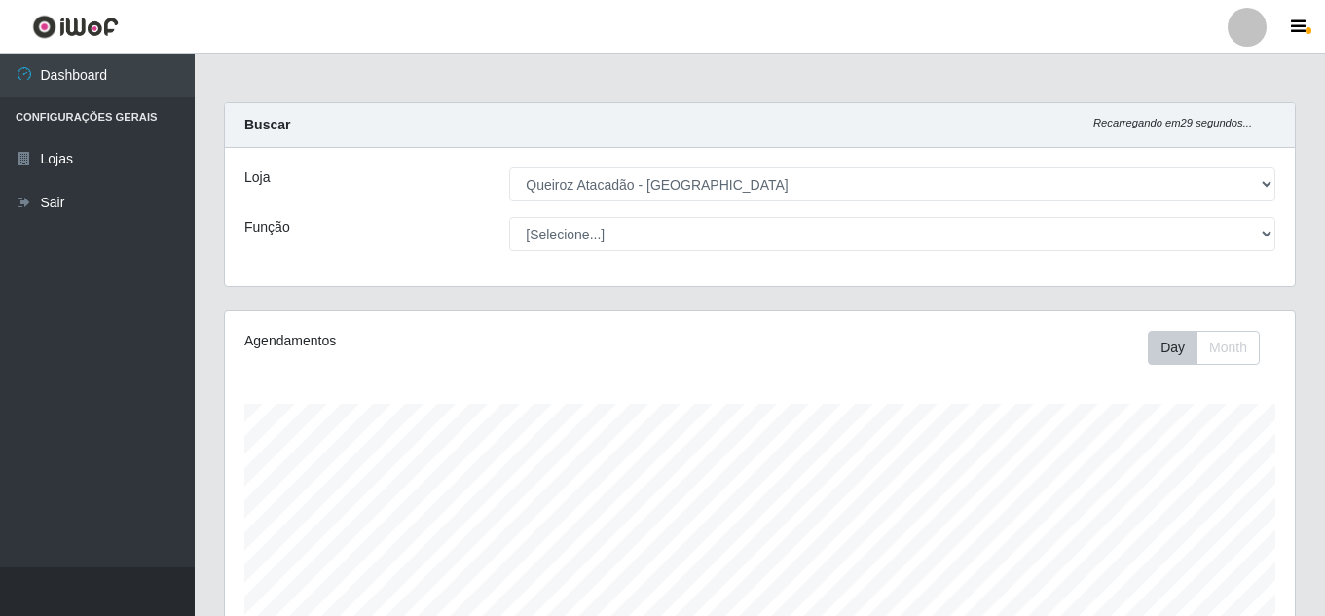
select select "225"
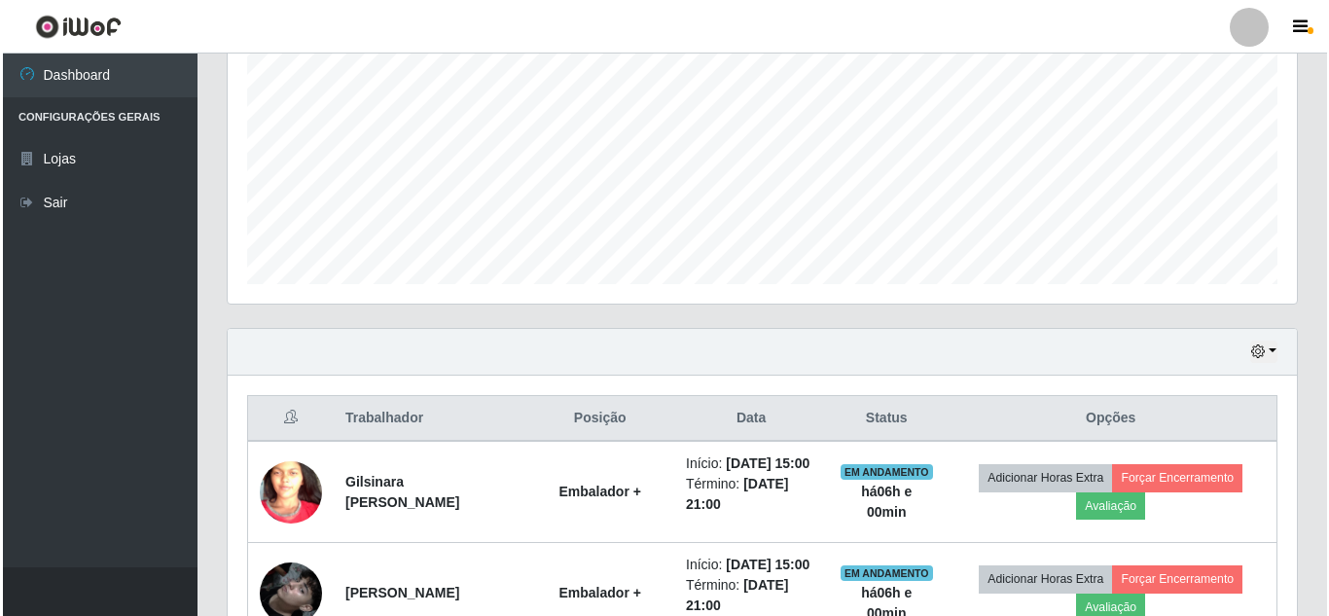
scroll to position [525, 0]
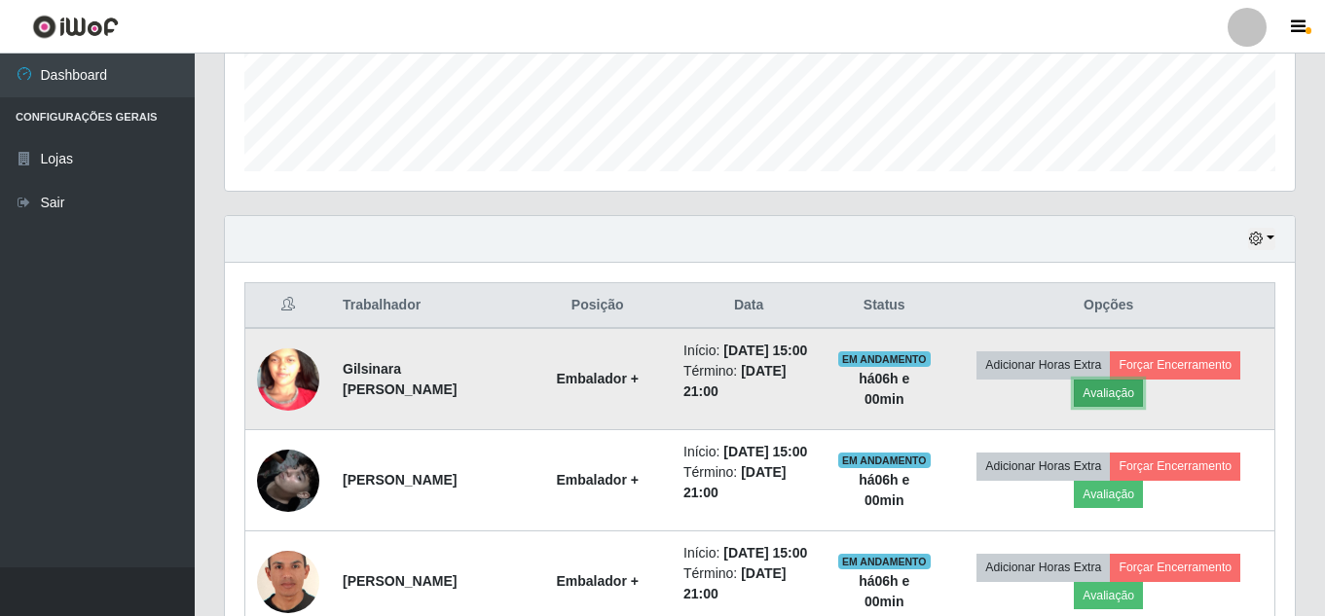
click at [1140, 407] on button "Avaliação" at bounding box center [1107, 393] width 69 height 27
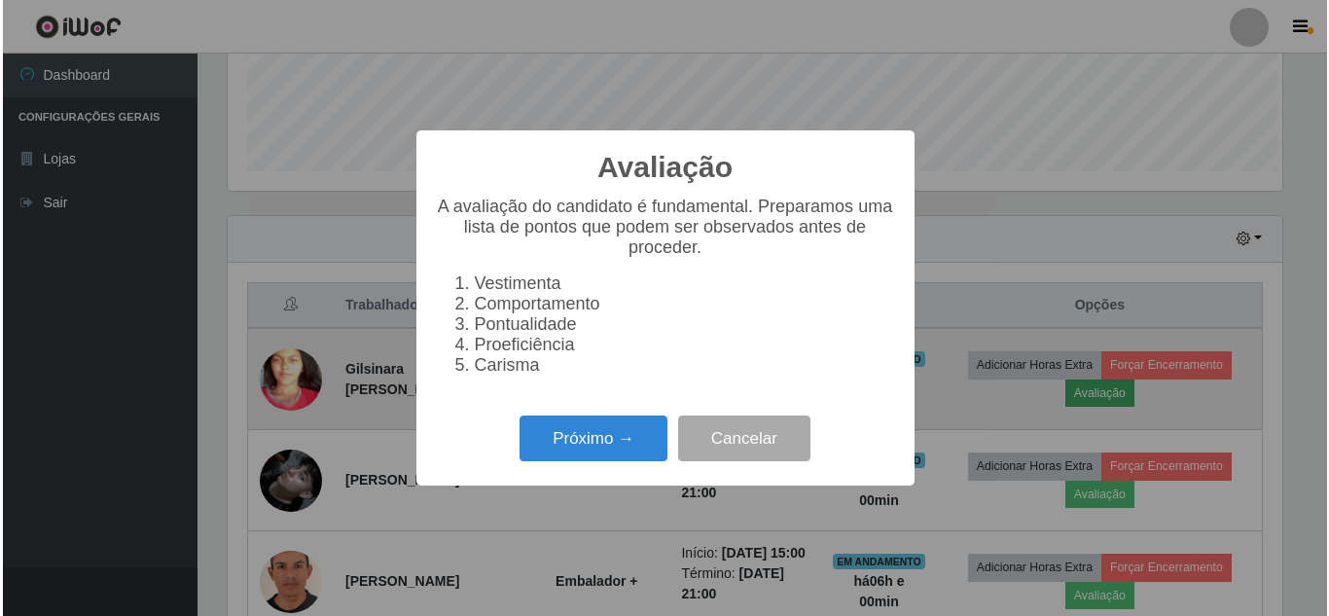
scroll to position [404, 1060]
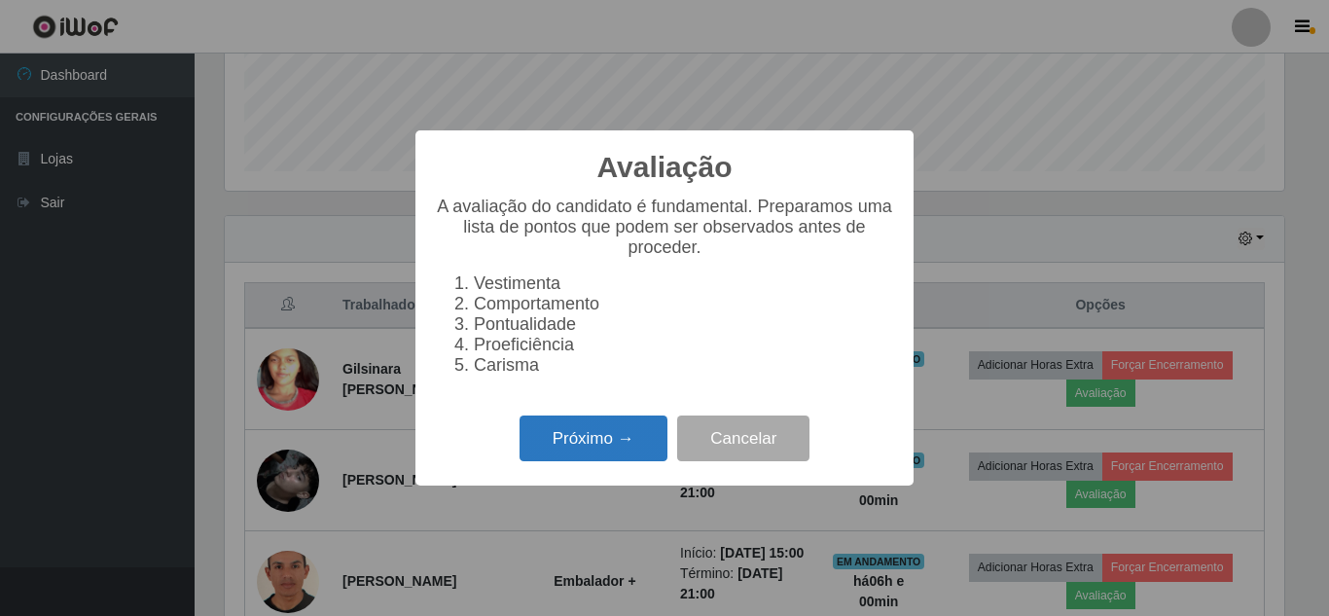
click at [611, 450] on button "Próximo →" at bounding box center [594, 439] width 148 height 46
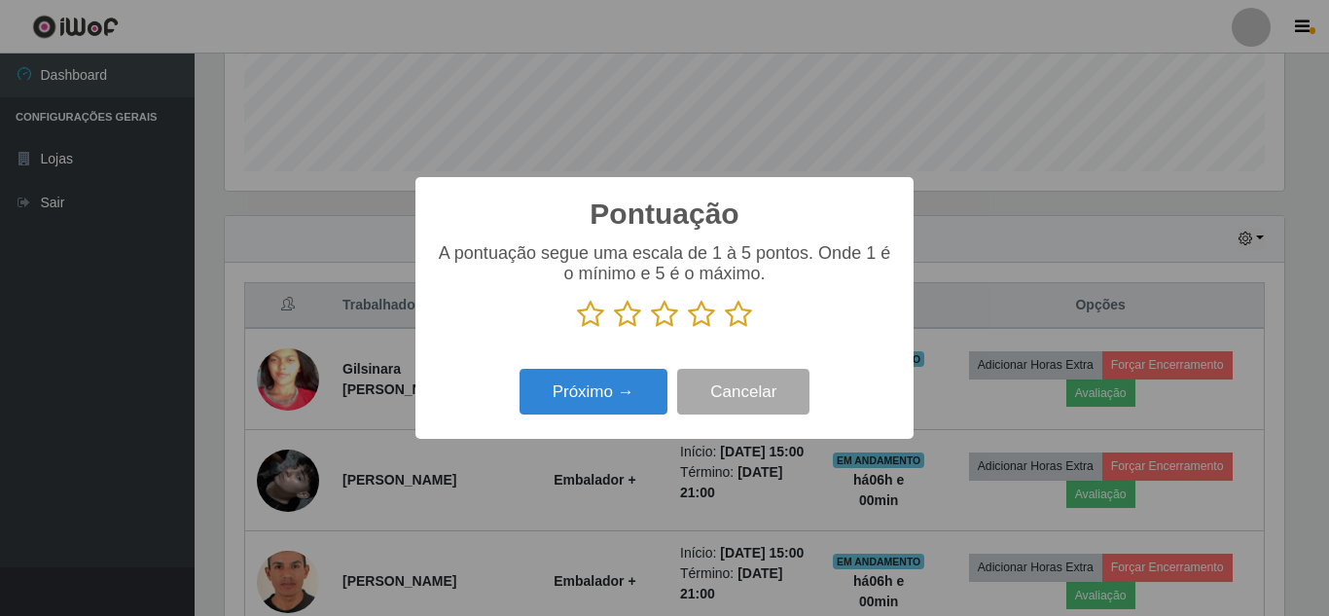
click at [741, 323] on icon at bounding box center [738, 314] width 27 height 29
click at [725, 329] on input "radio" at bounding box center [725, 329] width 0 height 0
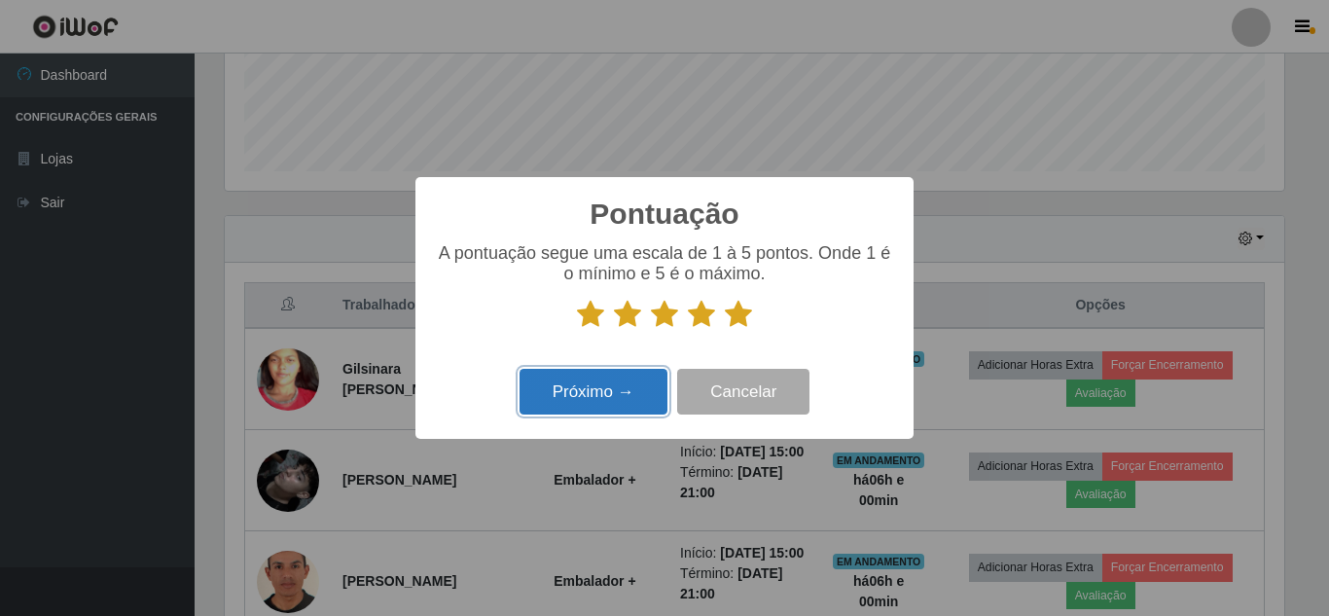
click at [588, 406] on button "Próximo →" at bounding box center [594, 392] width 148 height 46
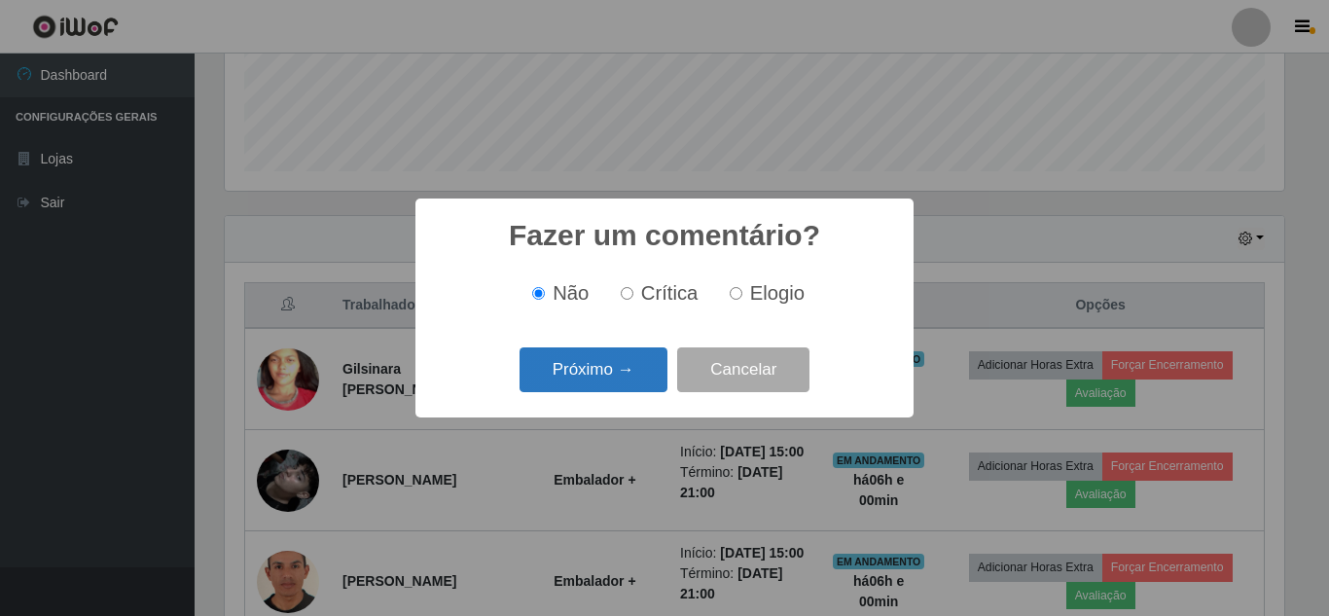
click at [617, 376] on button "Próximo →" at bounding box center [594, 370] width 148 height 46
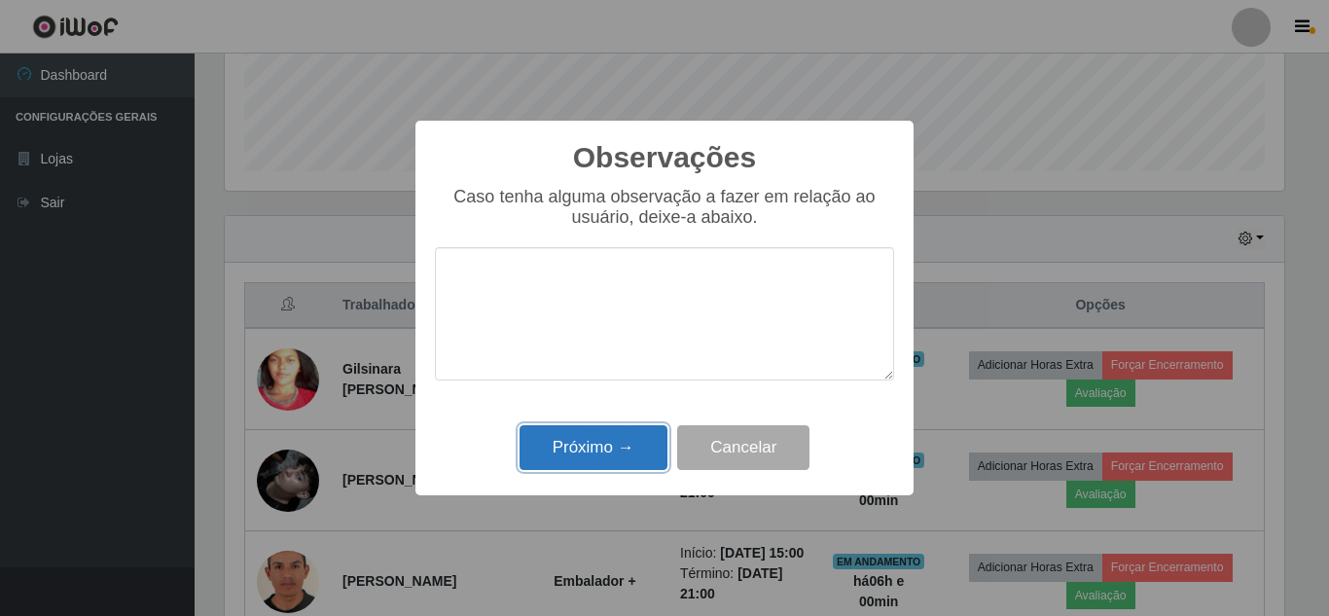
click at [575, 453] on button "Próximo →" at bounding box center [594, 448] width 148 height 46
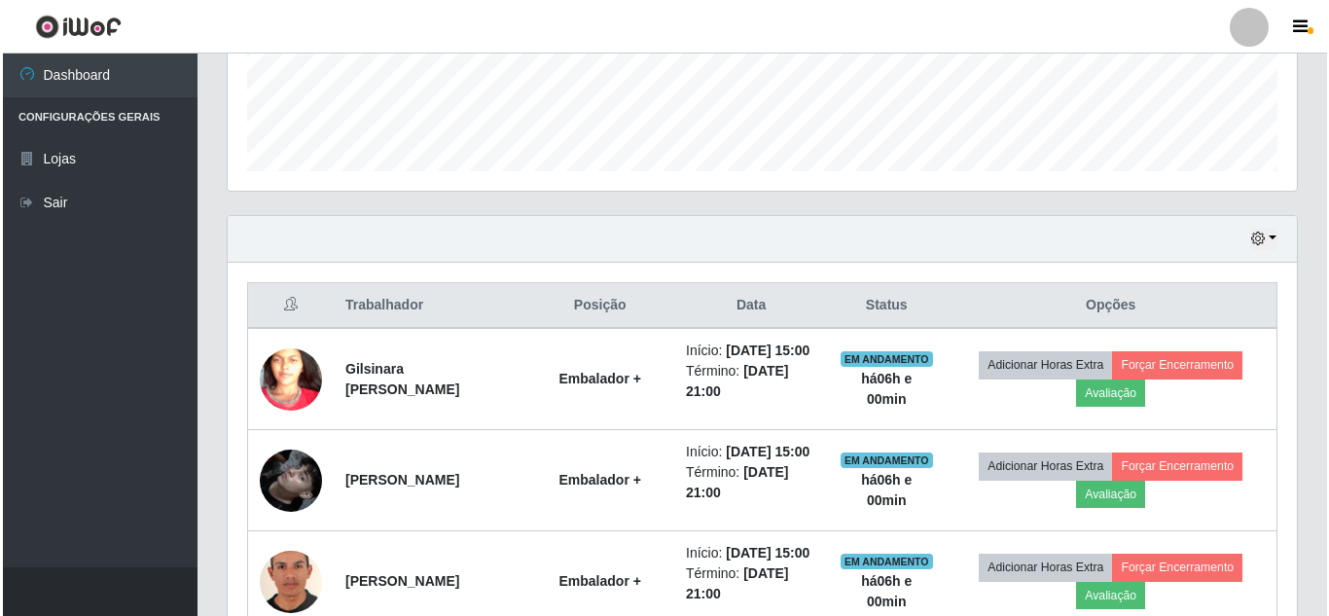
scroll to position [404, 1070]
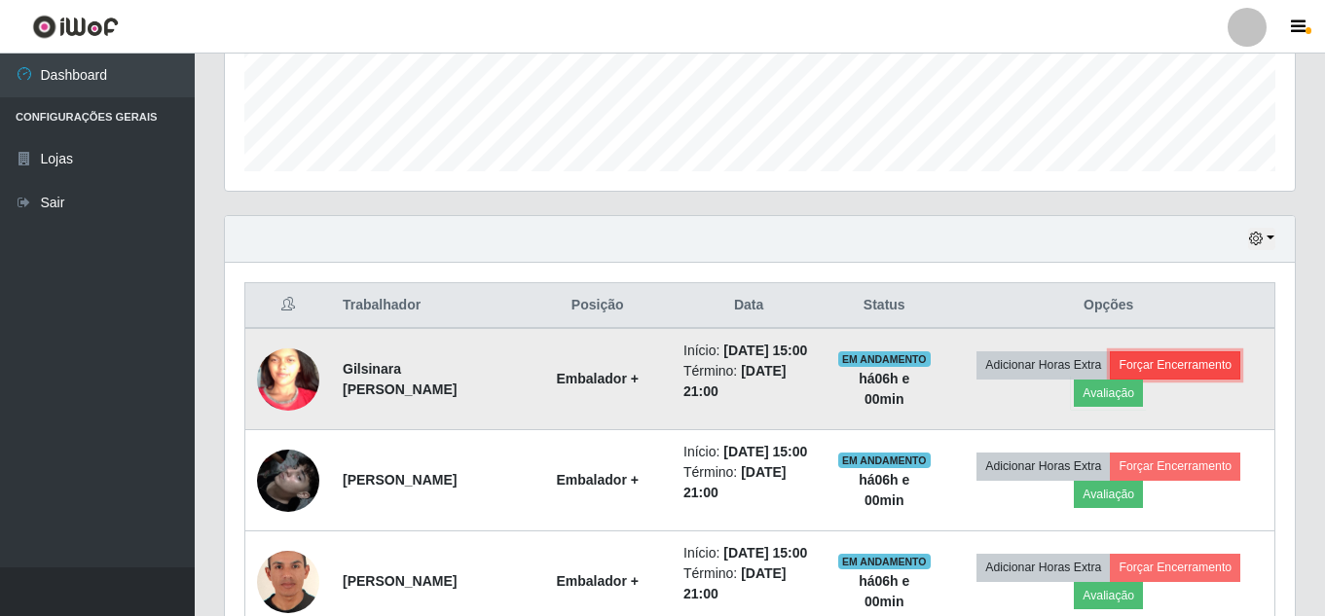
click at [1213, 372] on button "Forçar Encerramento" at bounding box center [1174, 364] width 130 height 27
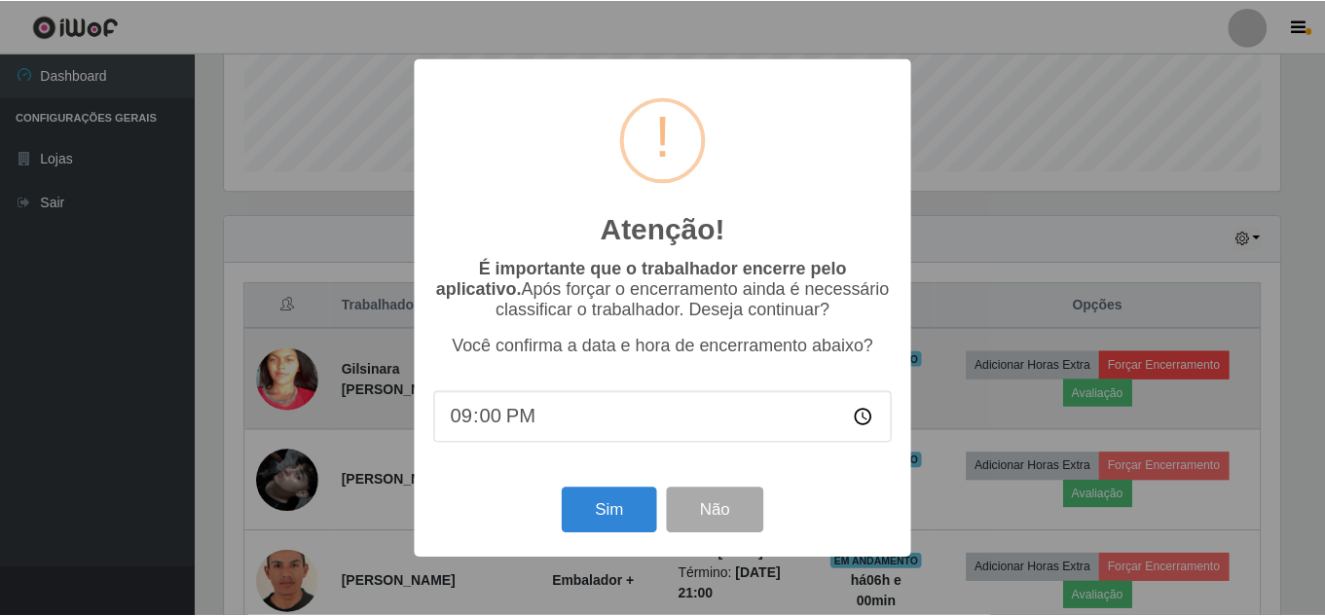
scroll to position [404, 1060]
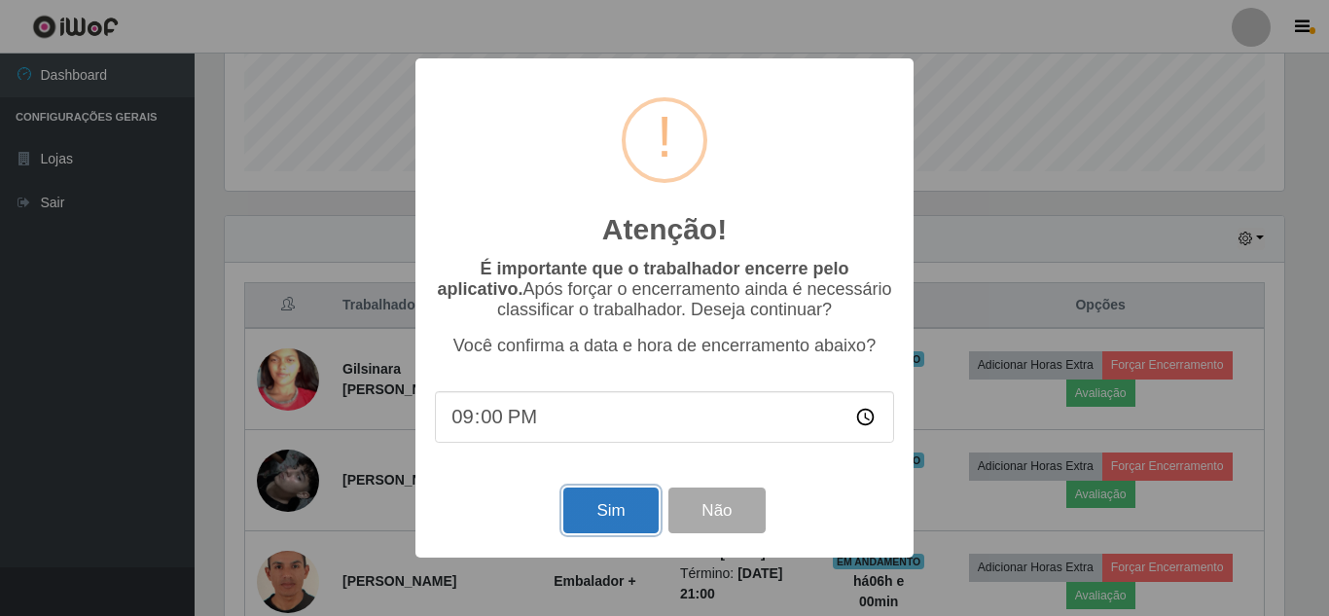
click at [609, 515] on button "Sim" at bounding box center [610, 511] width 94 height 46
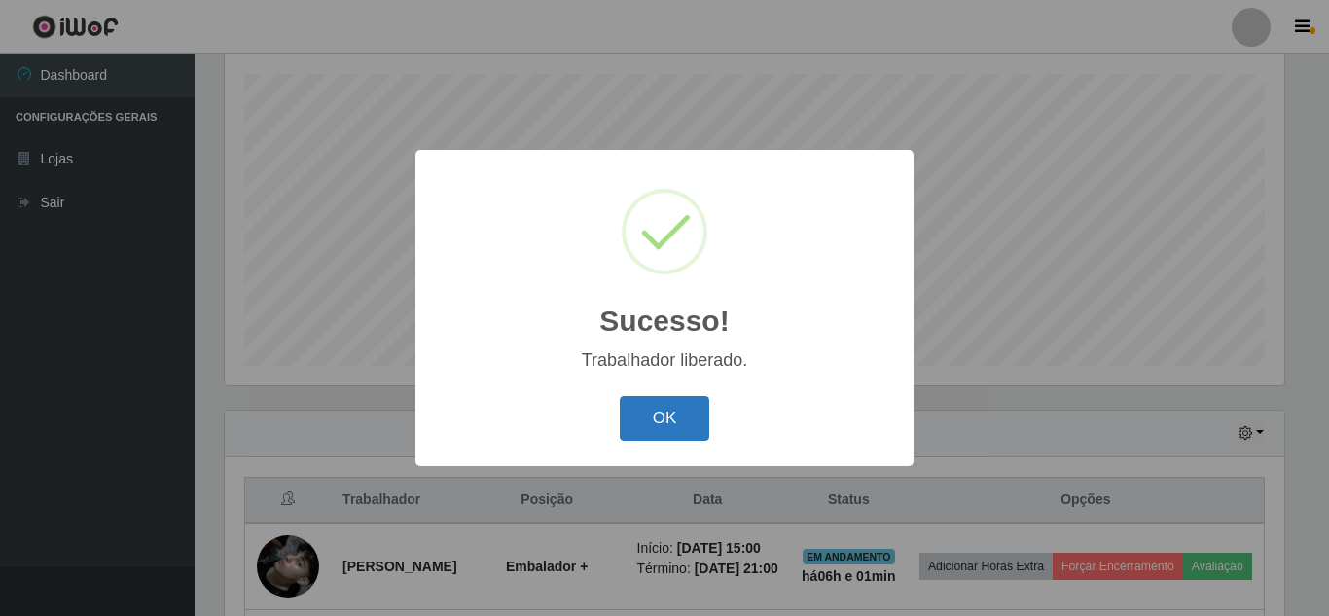
click at [657, 430] on button "OK" at bounding box center [665, 419] width 91 height 46
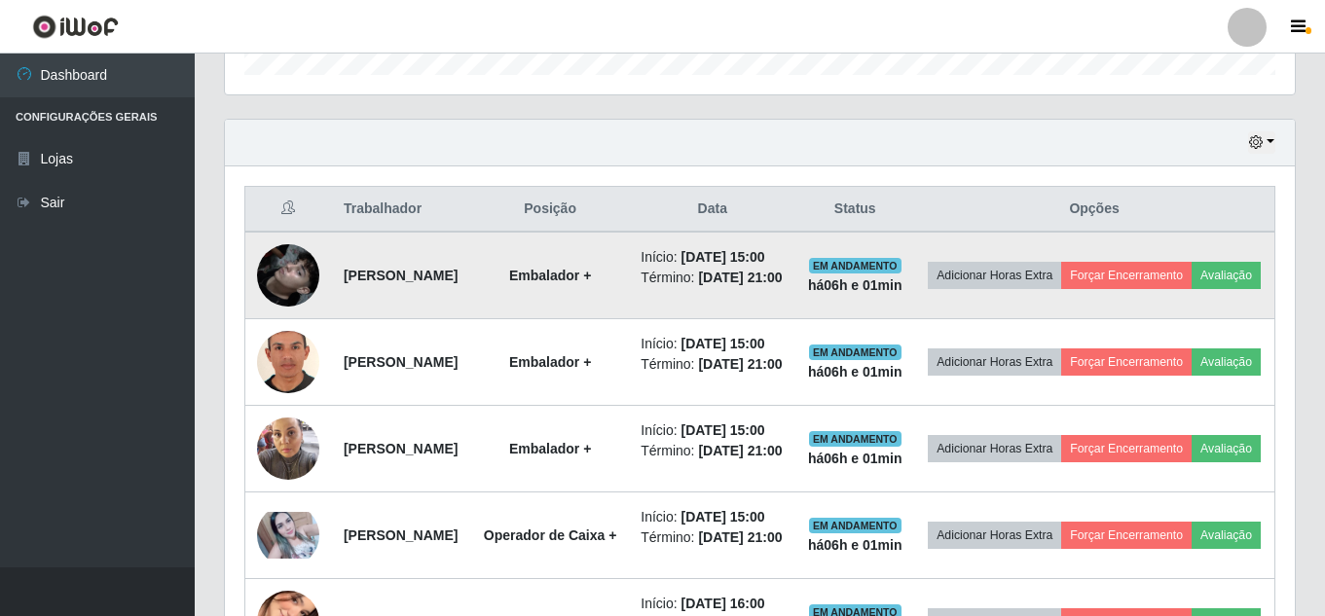
scroll to position [622, 0]
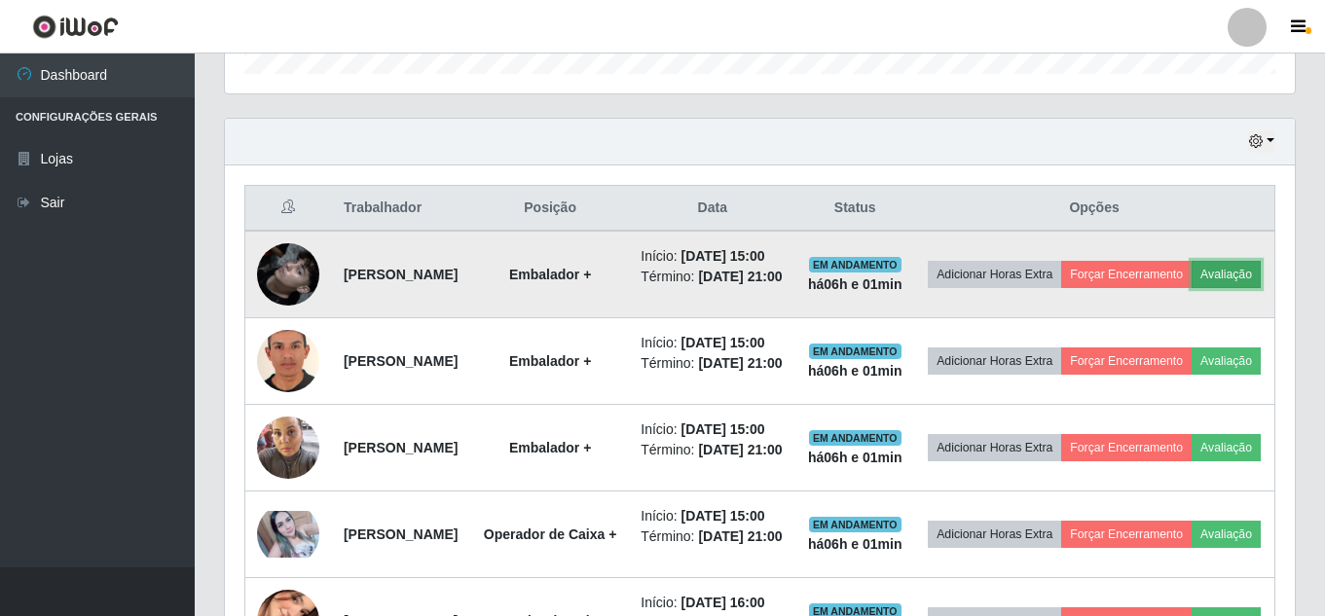
click at [1191, 288] on button "Avaliação" at bounding box center [1225, 274] width 69 height 27
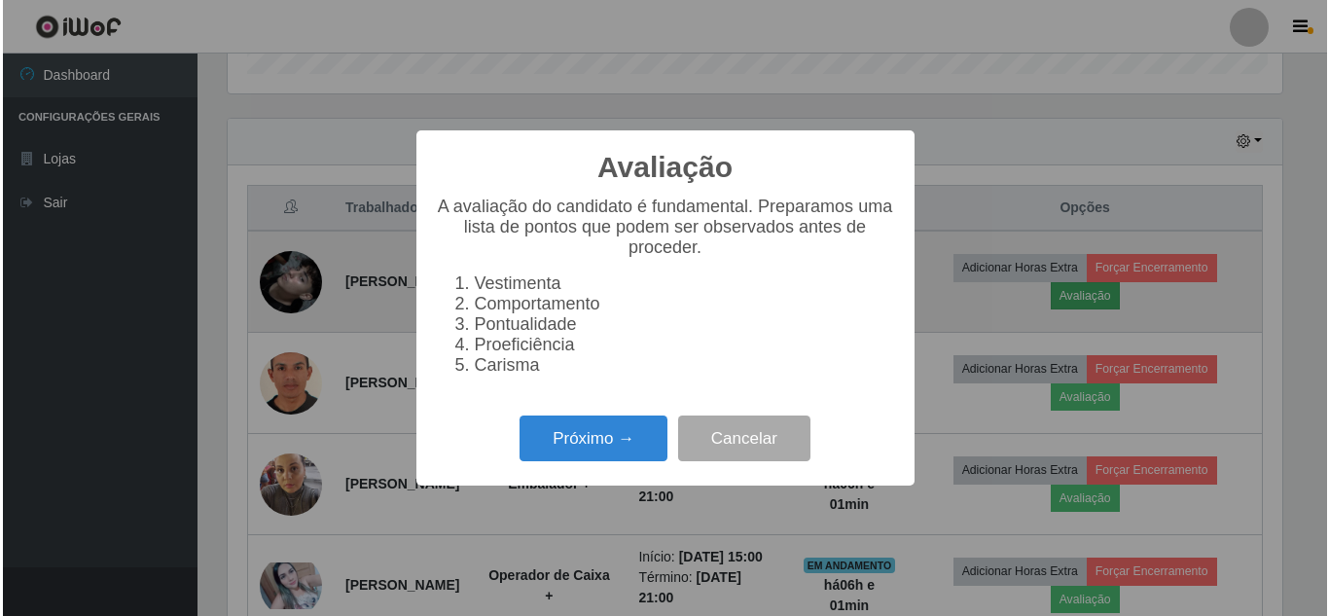
scroll to position [404, 1060]
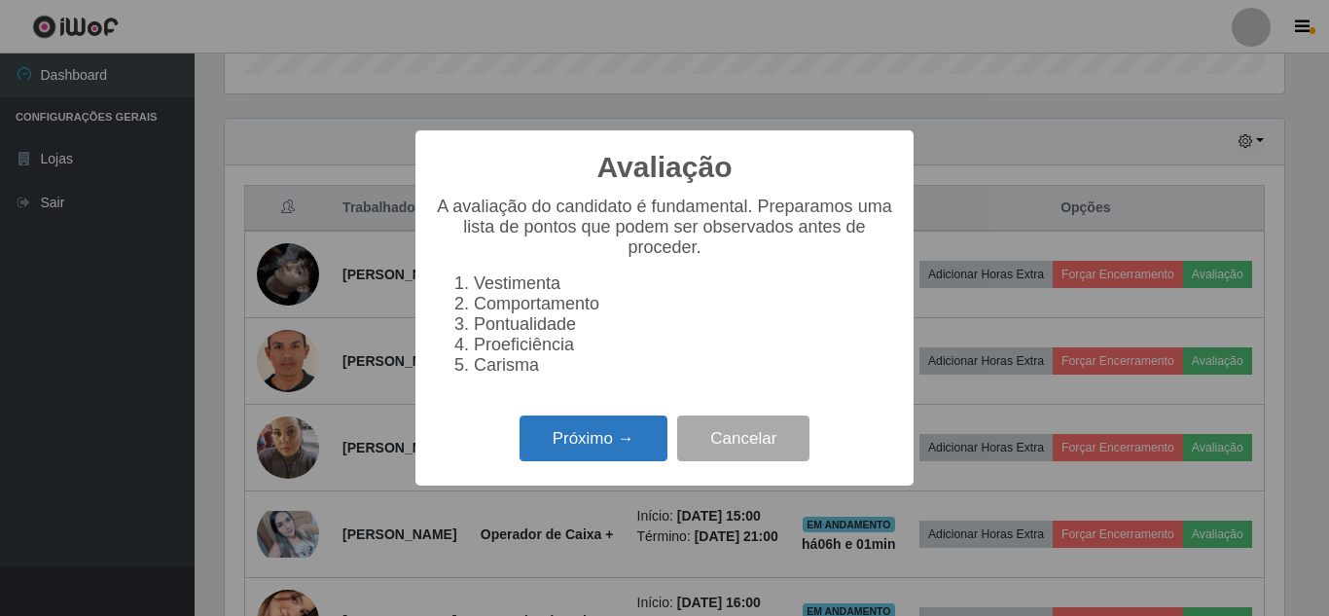
click at [586, 454] on button "Próximo →" at bounding box center [594, 439] width 148 height 46
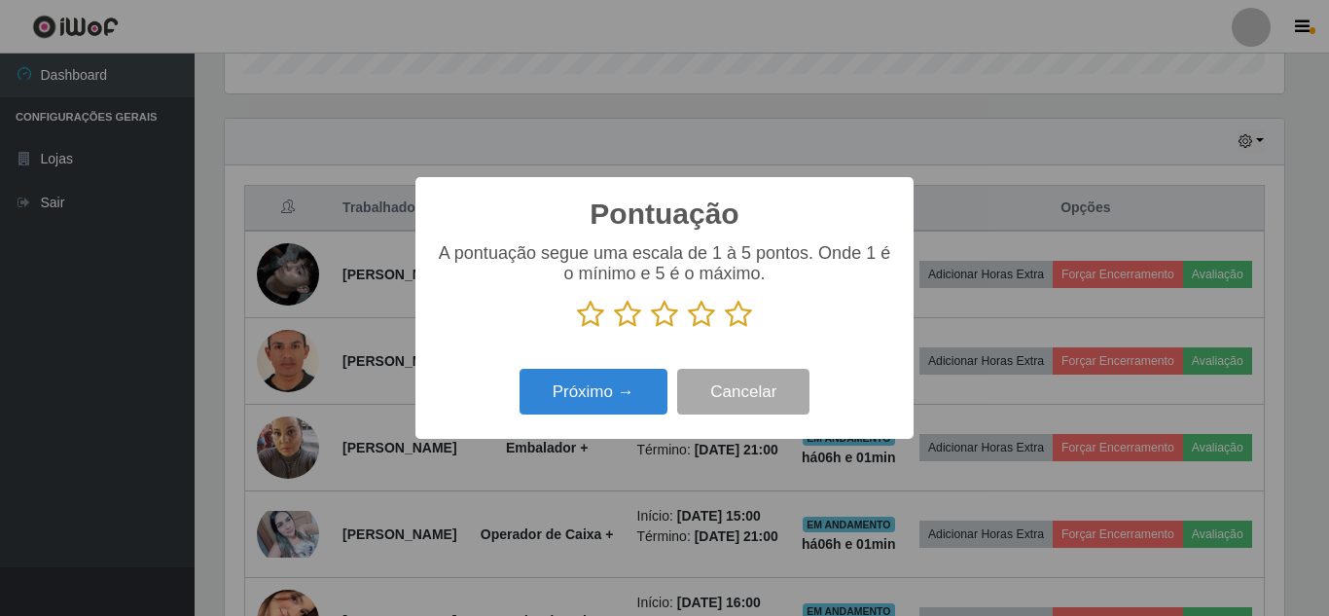
scroll to position [972807, 972151]
click at [742, 321] on icon at bounding box center [738, 314] width 27 height 29
click at [725, 329] on input "radio" at bounding box center [725, 329] width 0 height 0
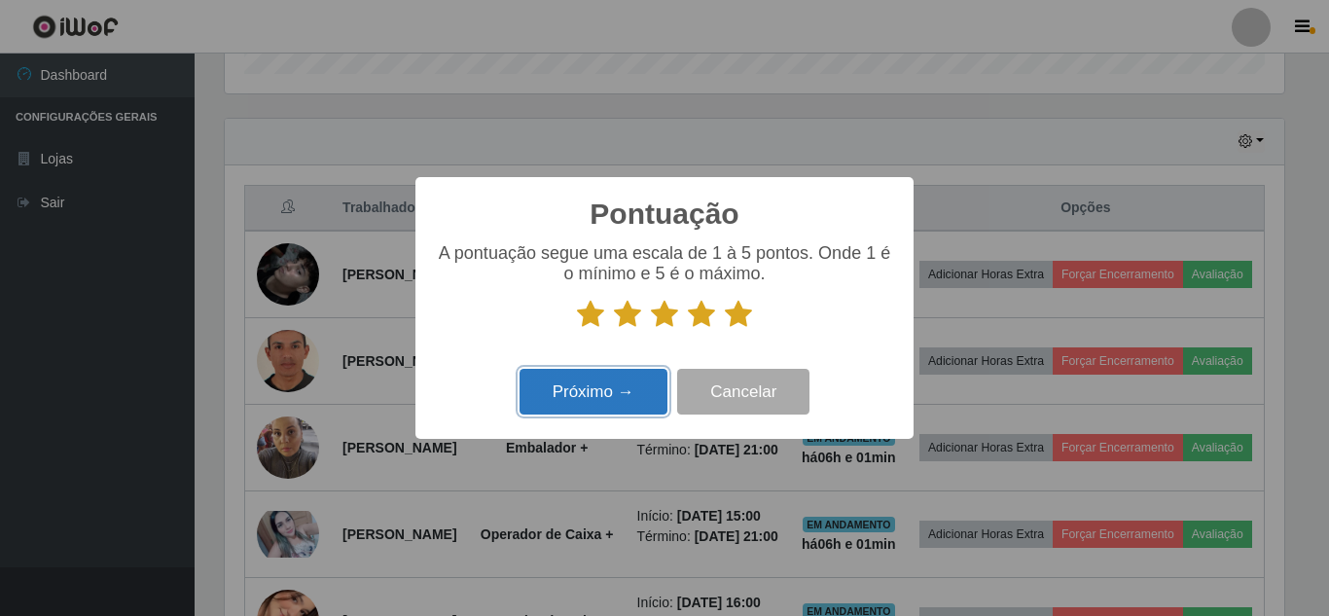
click at [601, 404] on button "Próximo →" at bounding box center [594, 392] width 148 height 46
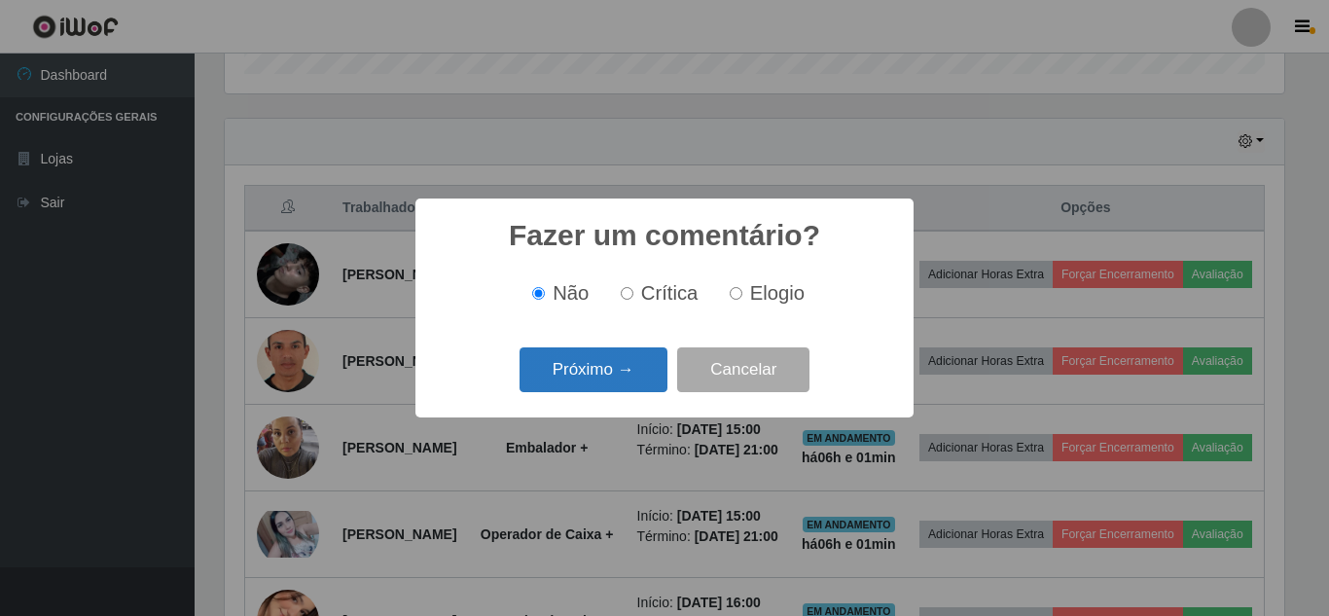
click at [611, 377] on button "Próximo →" at bounding box center [594, 370] width 148 height 46
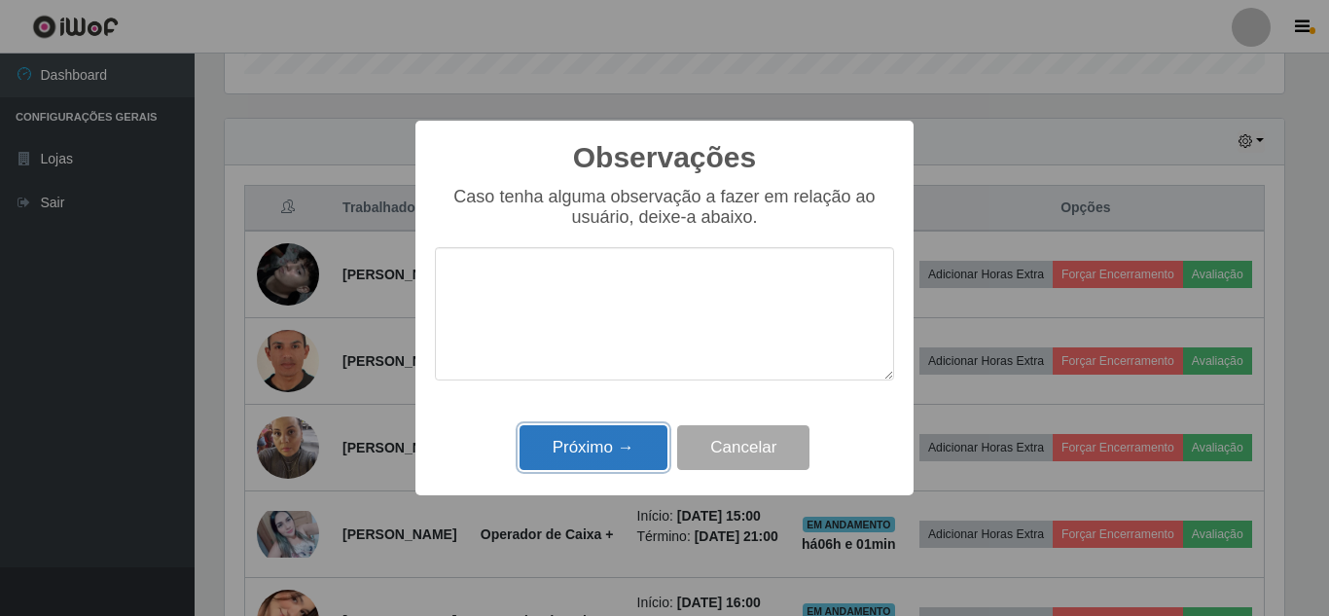
click at [592, 451] on button "Próximo →" at bounding box center [594, 448] width 148 height 46
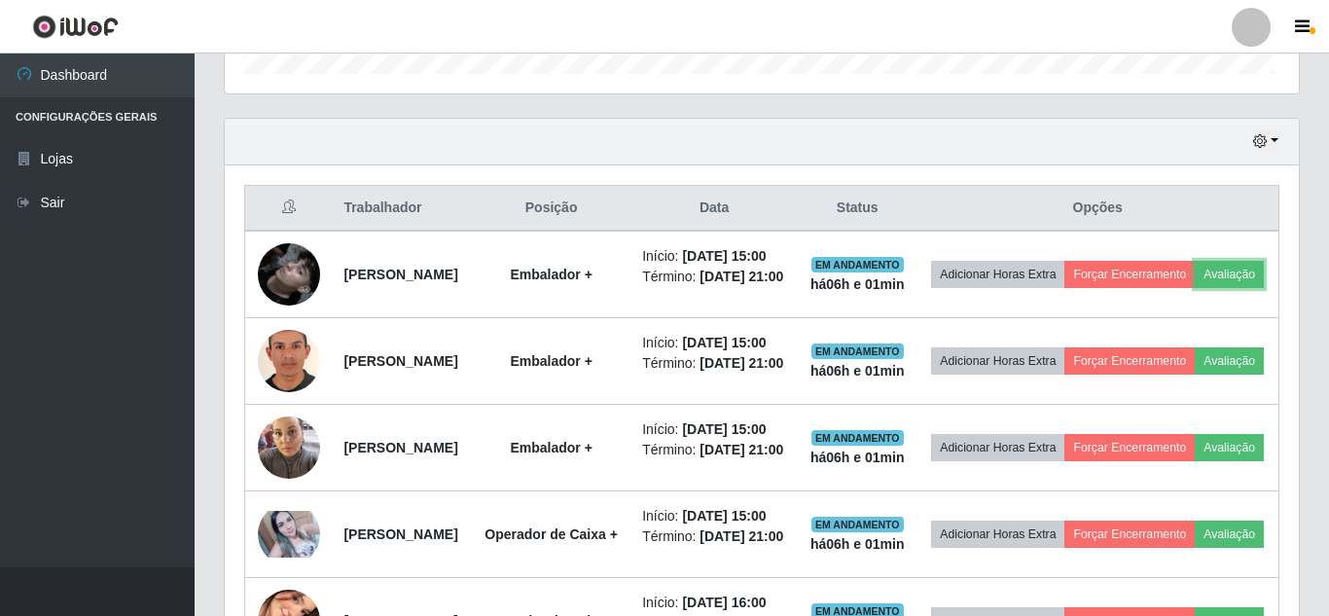
scroll to position [404, 1070]
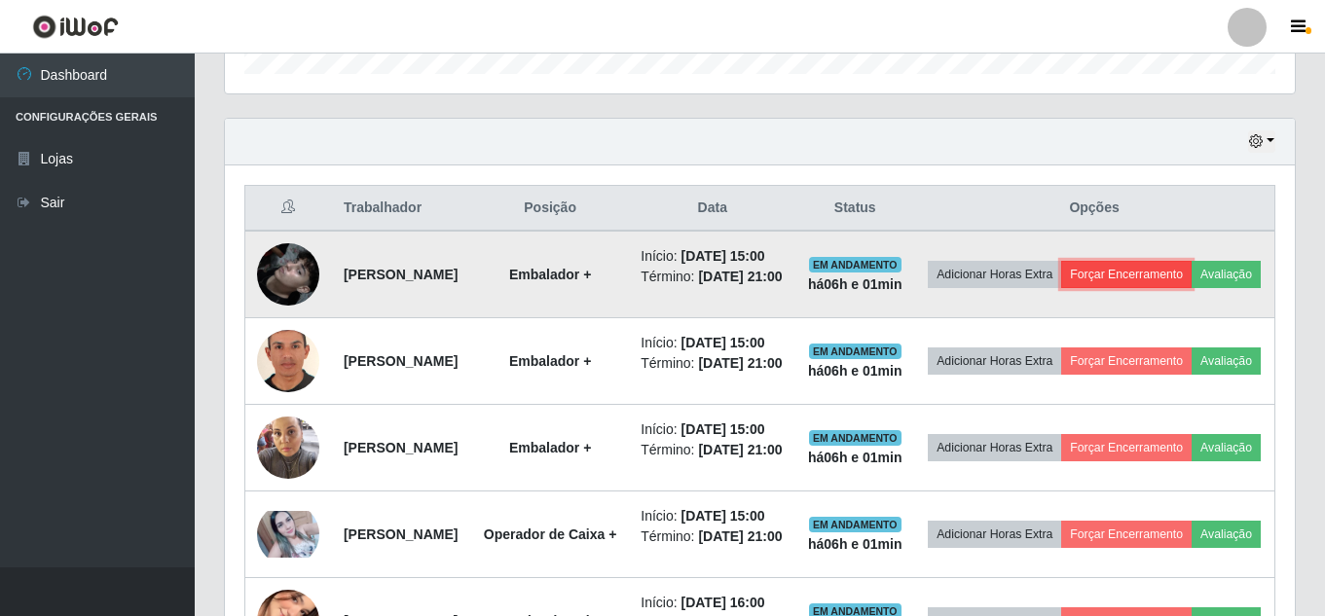
click at [1191, 287] on button "Forçar Encerramento" at bounding box center [1126, 274] width 130 height 27
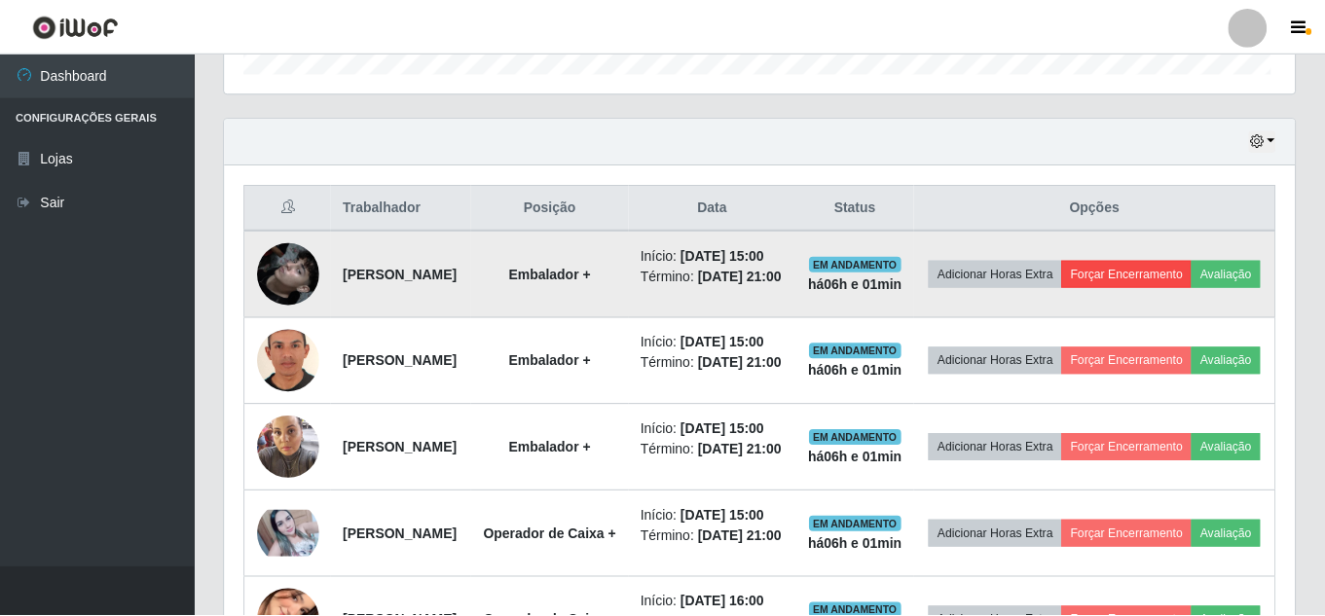
scroll to position [404, 1060]
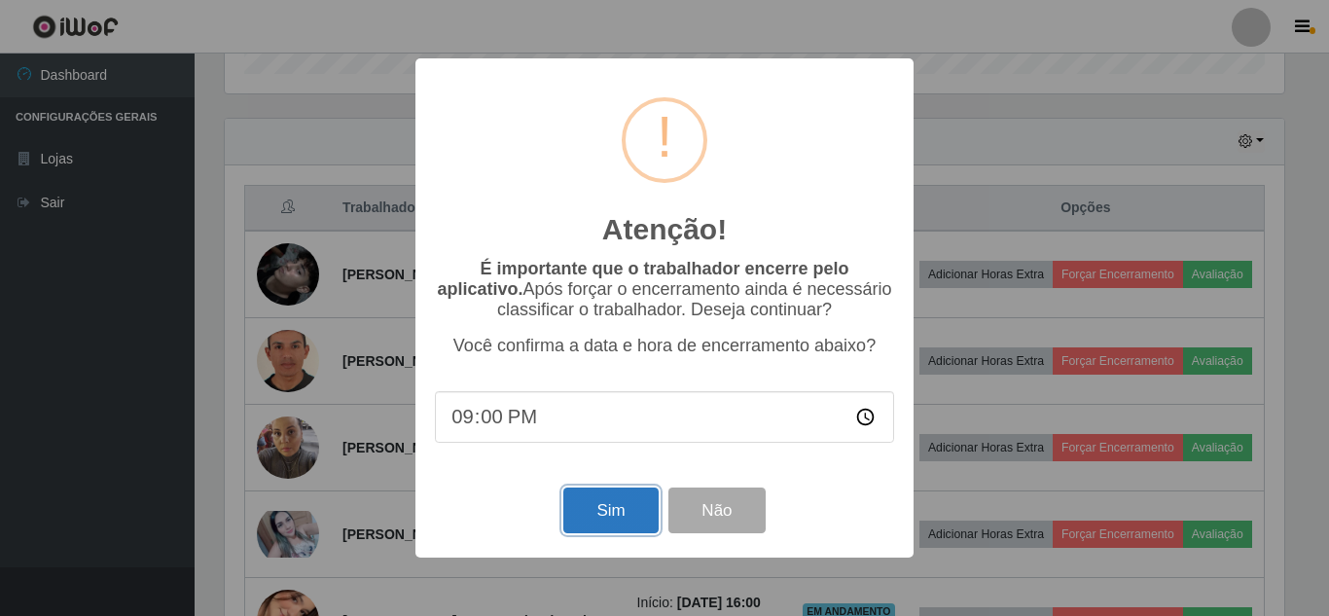
click at [600, 519] on button "Sim" at bounding box center [610, 511] width 94 height 46
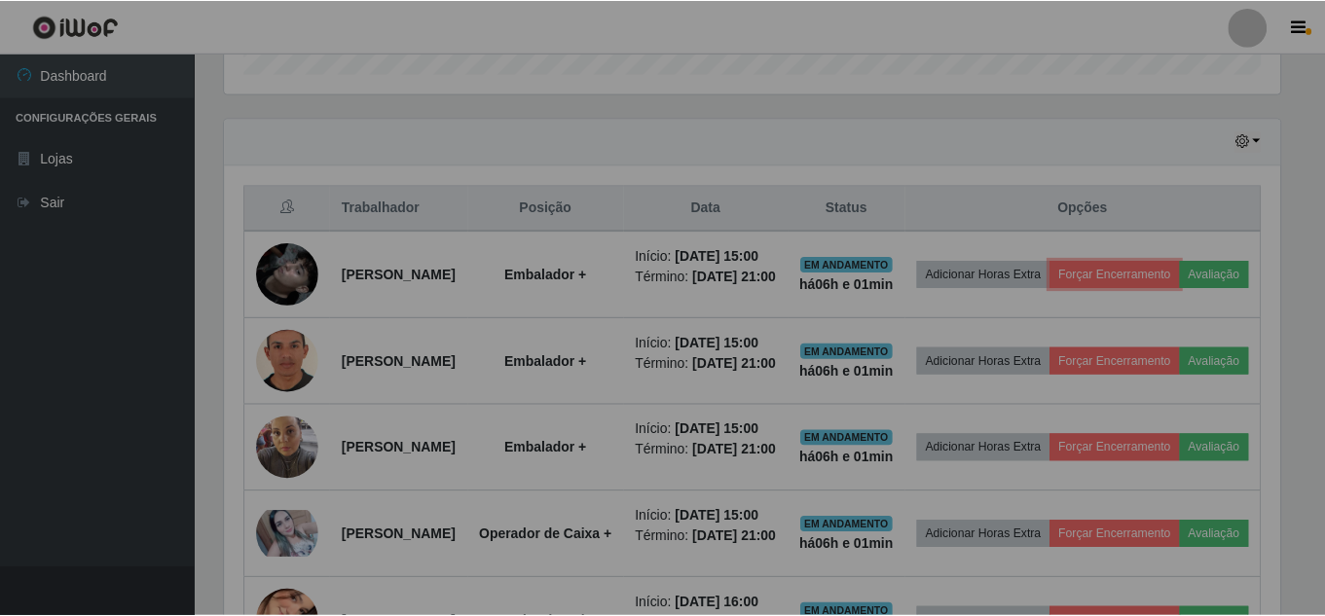
scroll to position [0, 0]
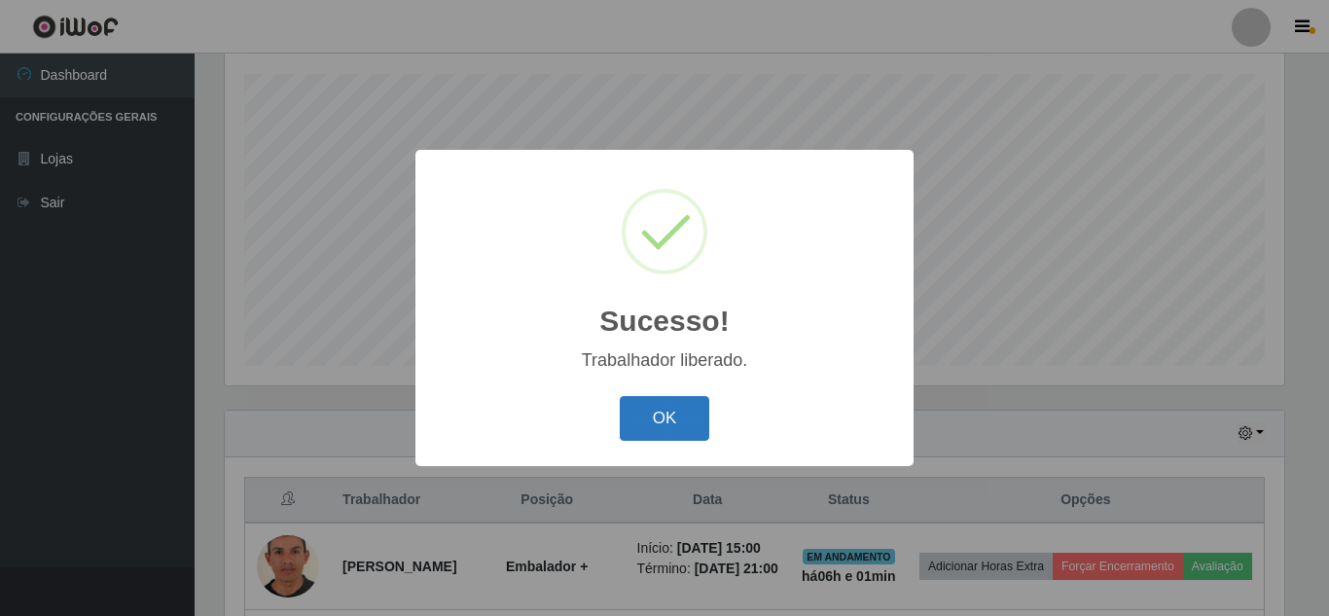
click at [654, 423] on button "OK" at bounding box center [665, 419] width 91 height 46
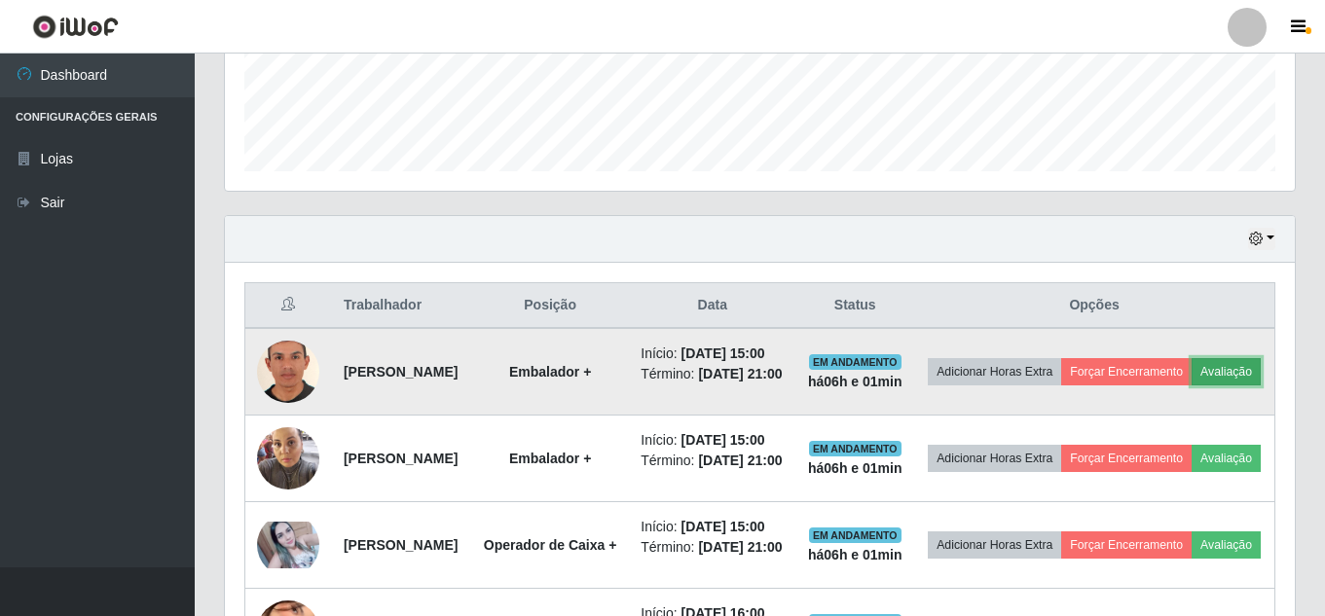
click at [1191, 385] on button "Avaliação" at bounding box center [1225, 371] width 69 height 27
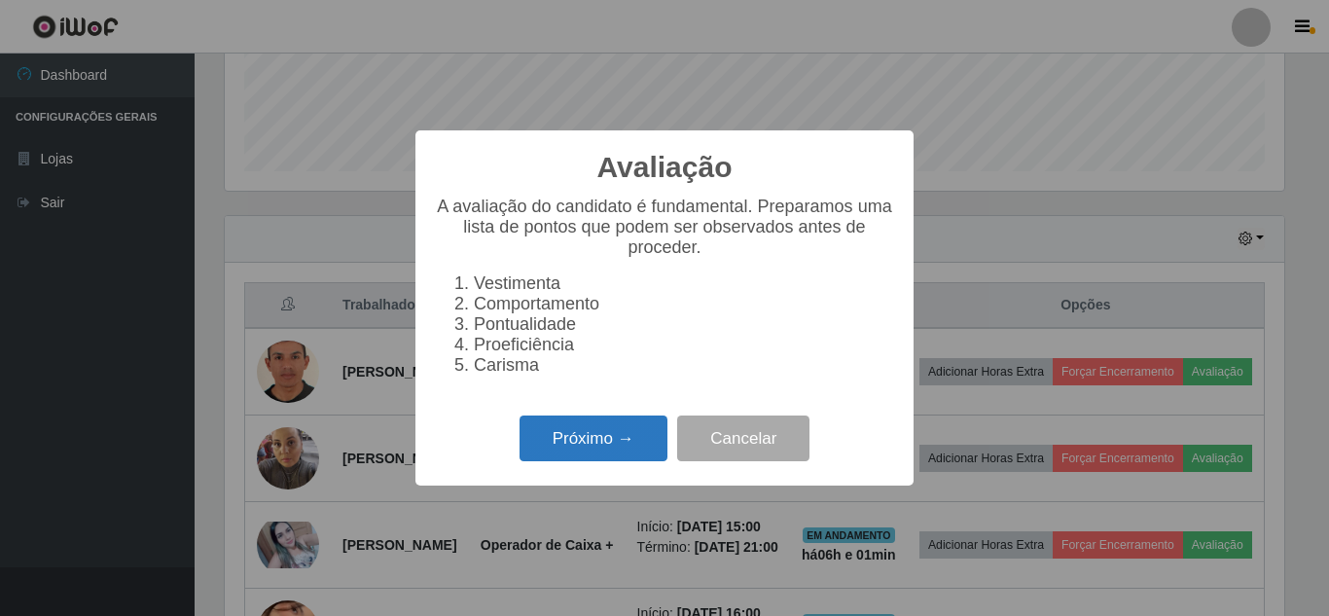
click at [606, 448] on button "Próximo →" at bounding box center [594, 439] width 148 height 46
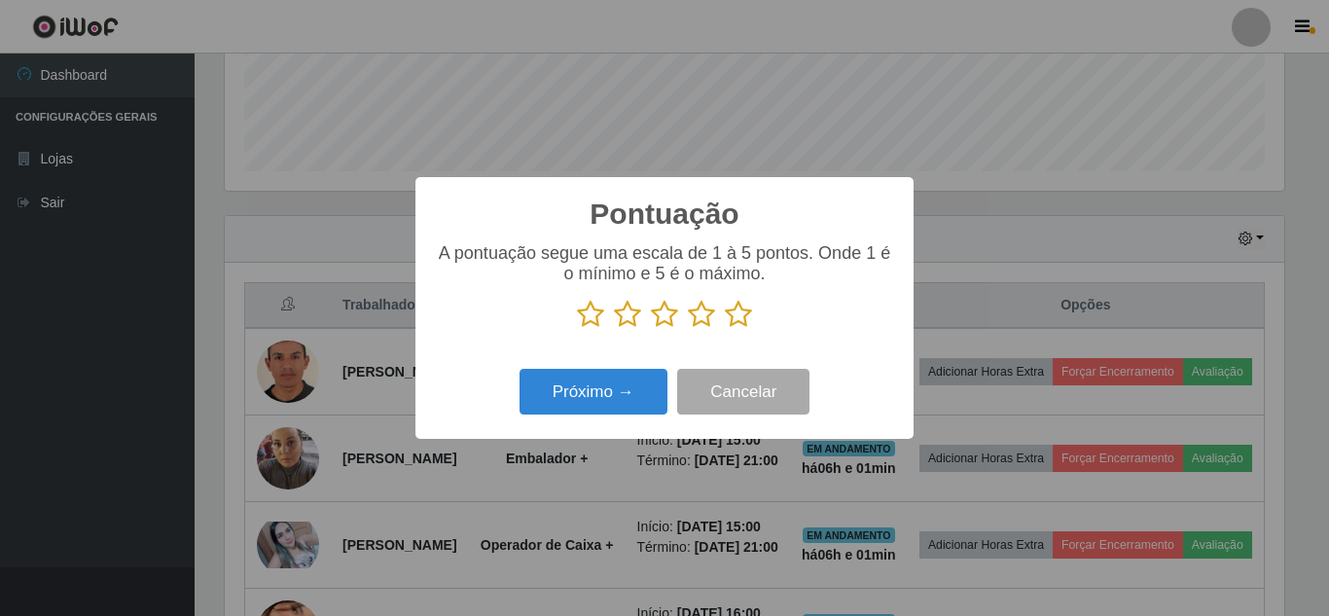
click at [743, 320] on icon at bounding box center [738, 314] width 27 height 29
click at [725, 329] on input "radio" at bounding box center [725, 329] width 0 height 0
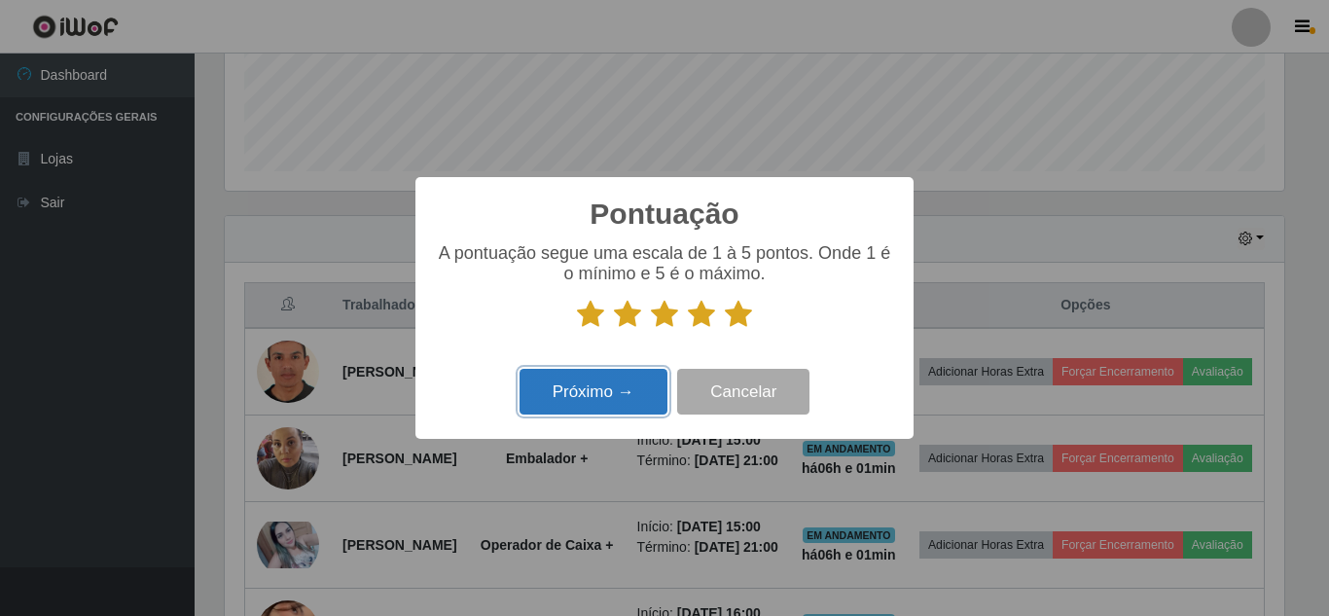
click at [591, 404] on button "Próximo →" at bounding box center [594, 392] width 148 height 46
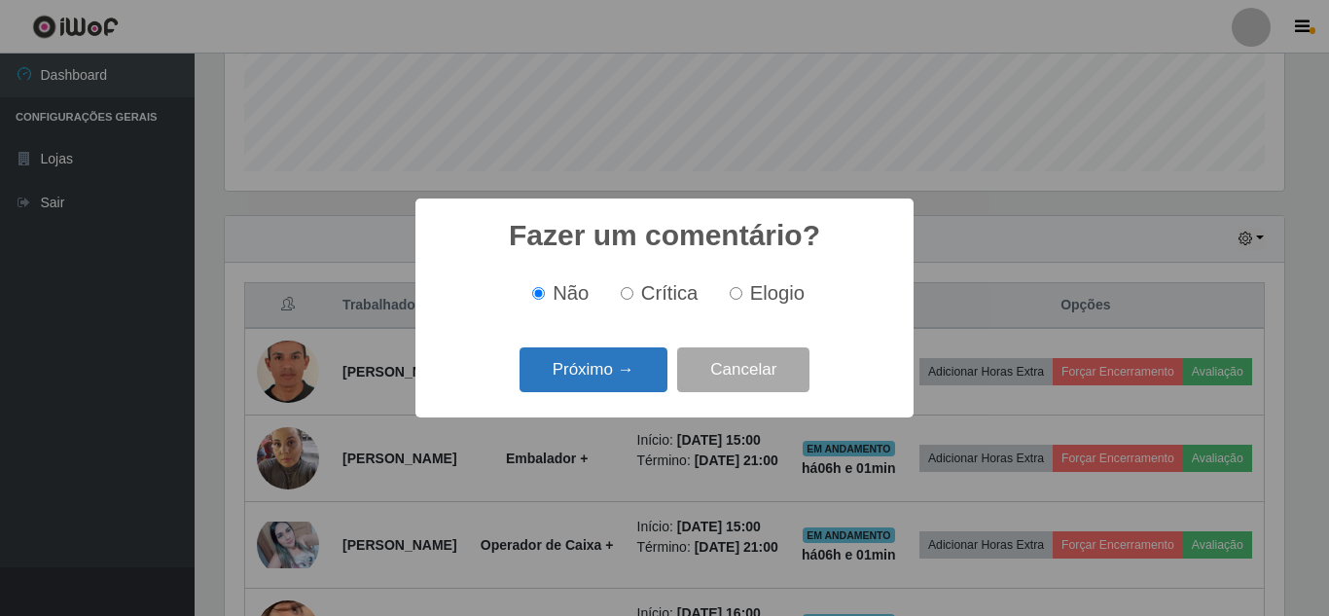
click at [620, 367] on button "Próximo →" at bounding box center [594, 370] width 148 height 46
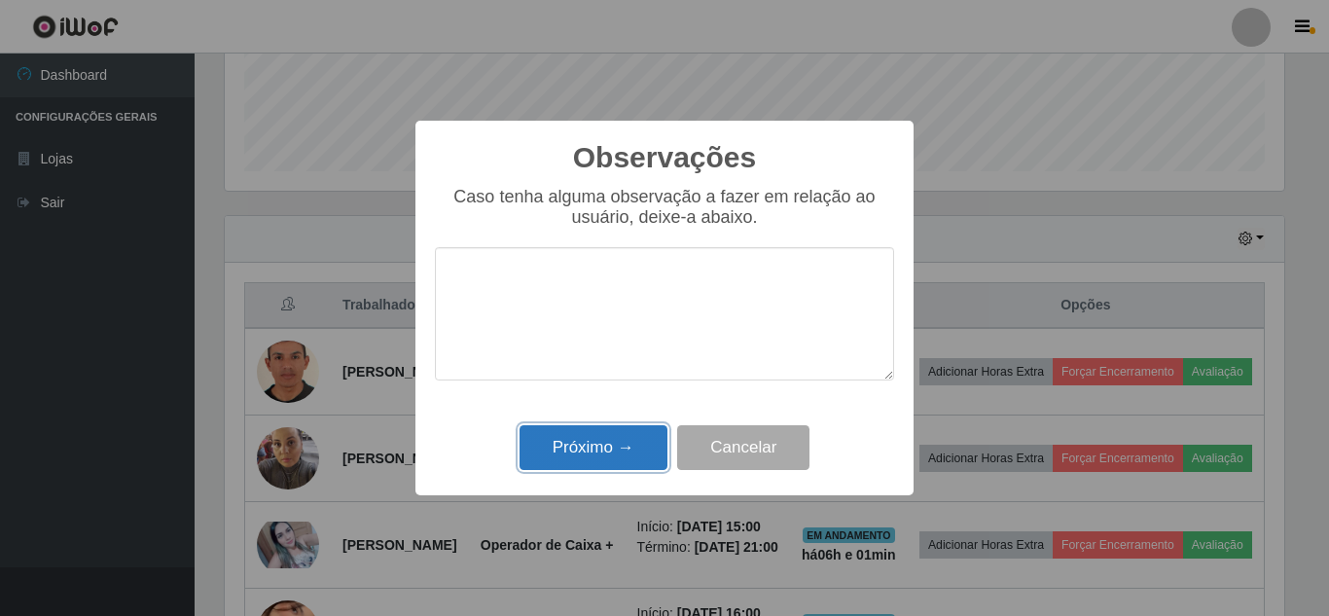
click at [596, 457] on button "Próximo →" at bounding box center [594, 448] width 148 height 46
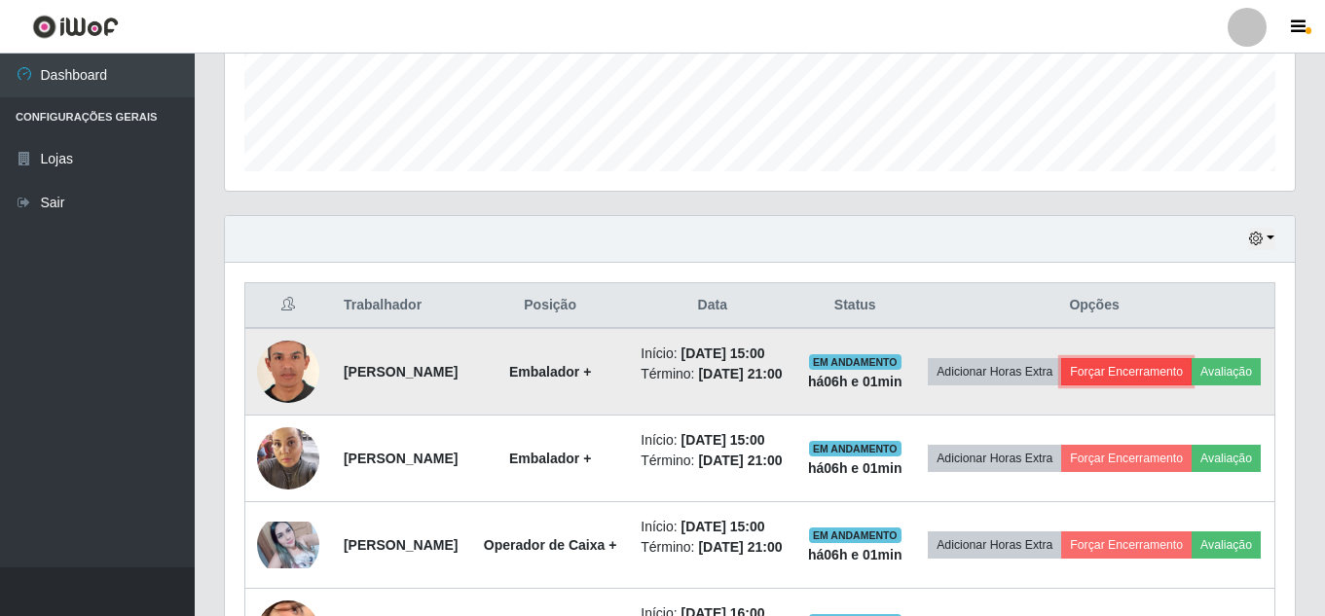
click at [1191, 376] on button "Forçar Encerramento" at bounding box center [1126, 371] width 130 height 27
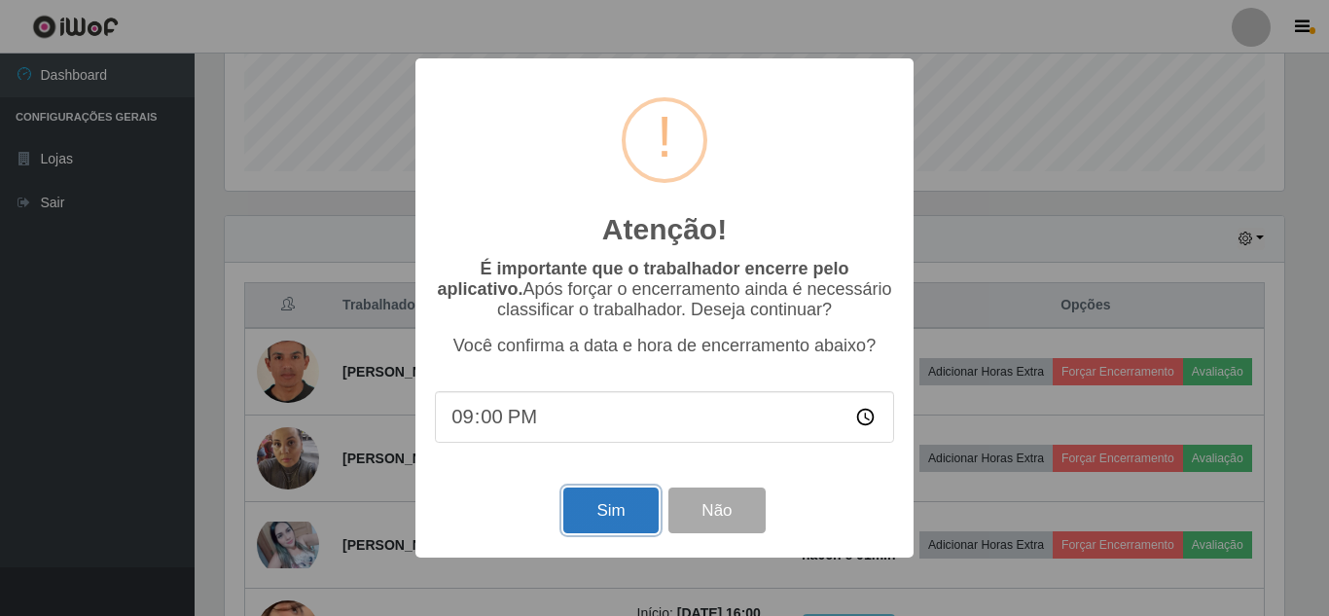
click at [599, 524] on button "Sim" at bounding box center [610, 511] width 94 height 46
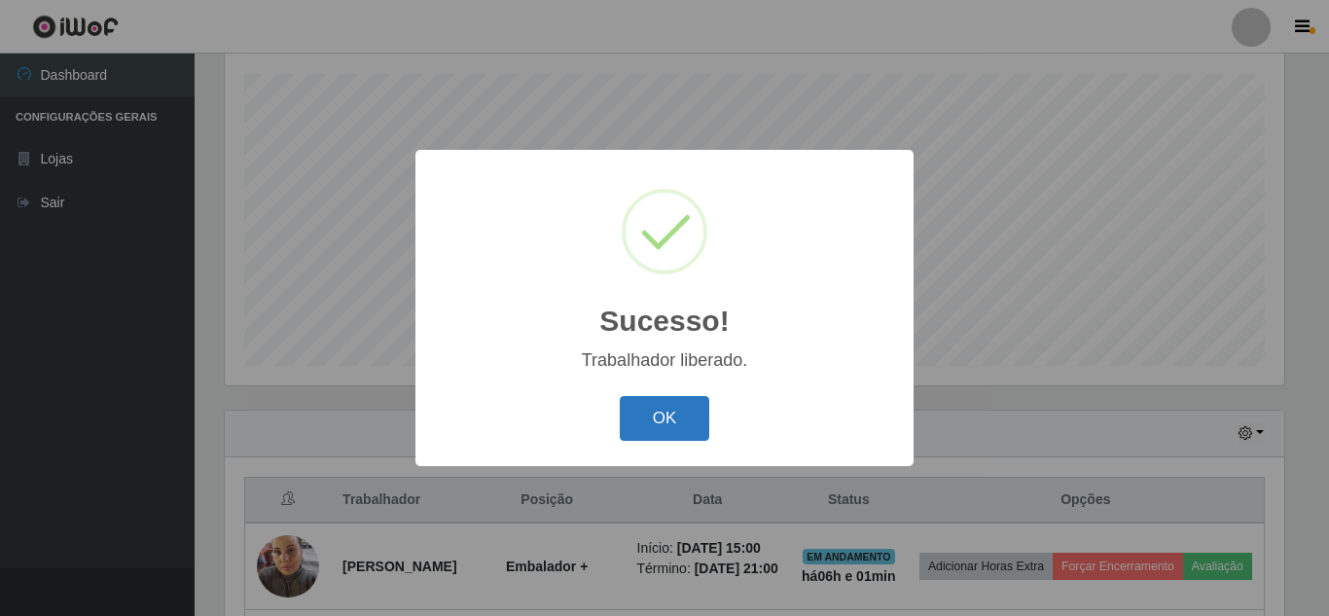
click at [683, 419] on button "OK" at bounding box center [665, 419] width 91 height 46
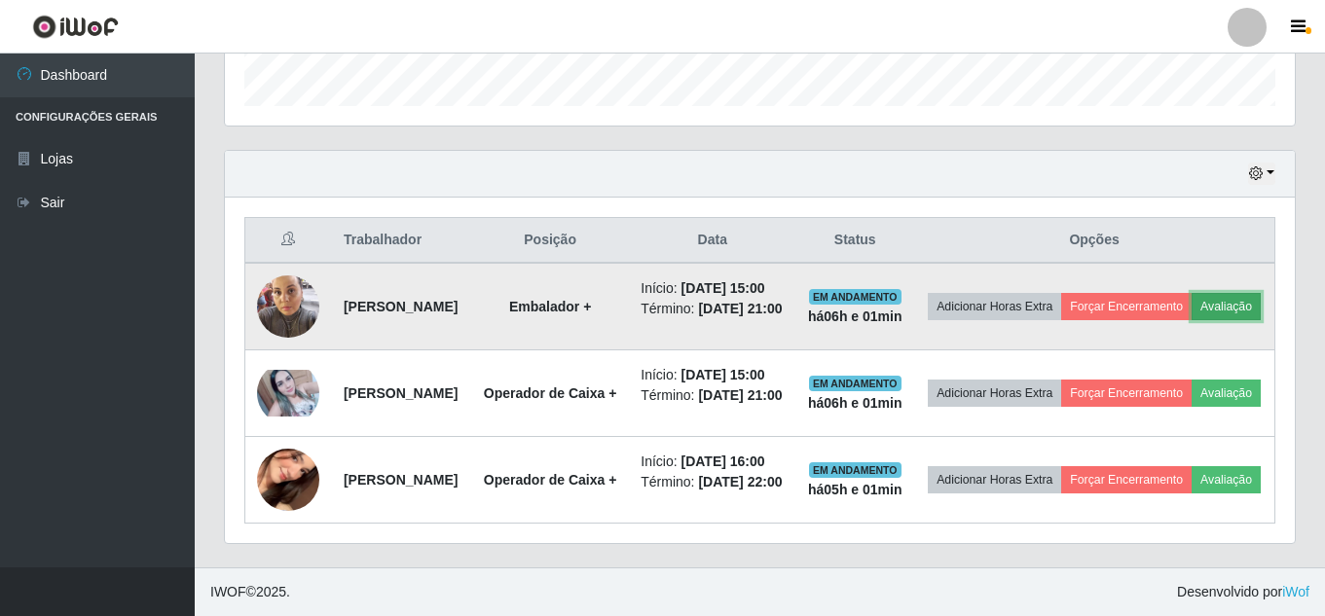
click at [1191, 308] on button "Avaliação" at bounding box center [1225, 306] width 69 height 27
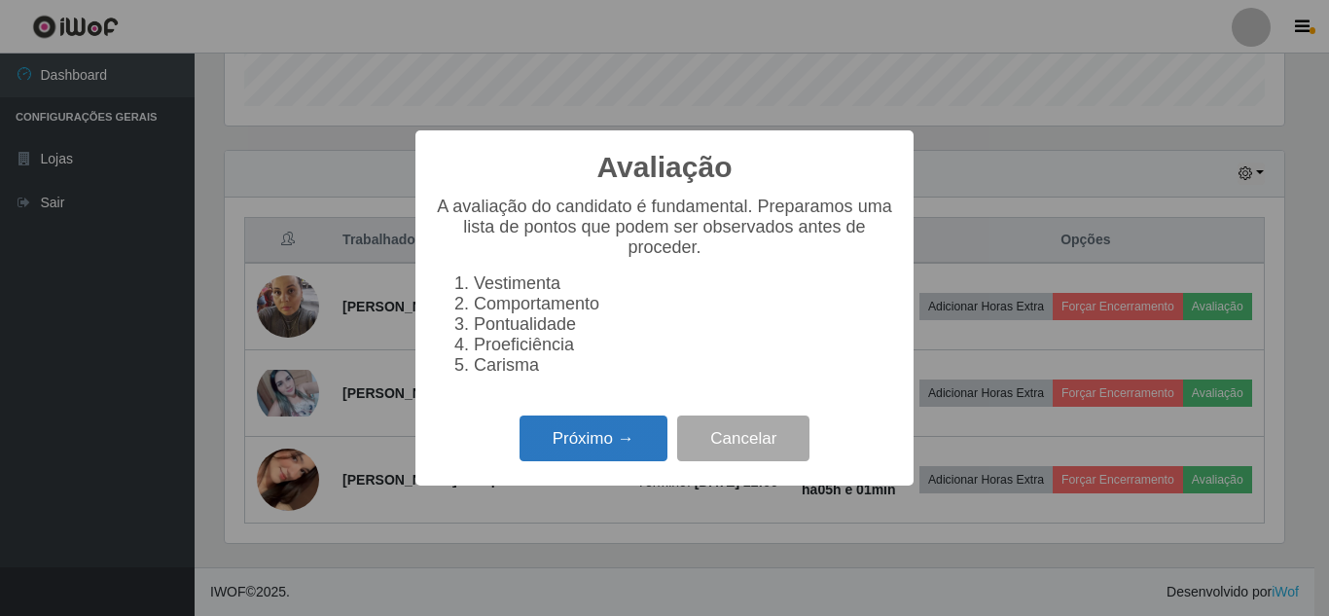
click at [592, 449] on button "Próximo →" at bounding box center [594, 439] width 148 height 46
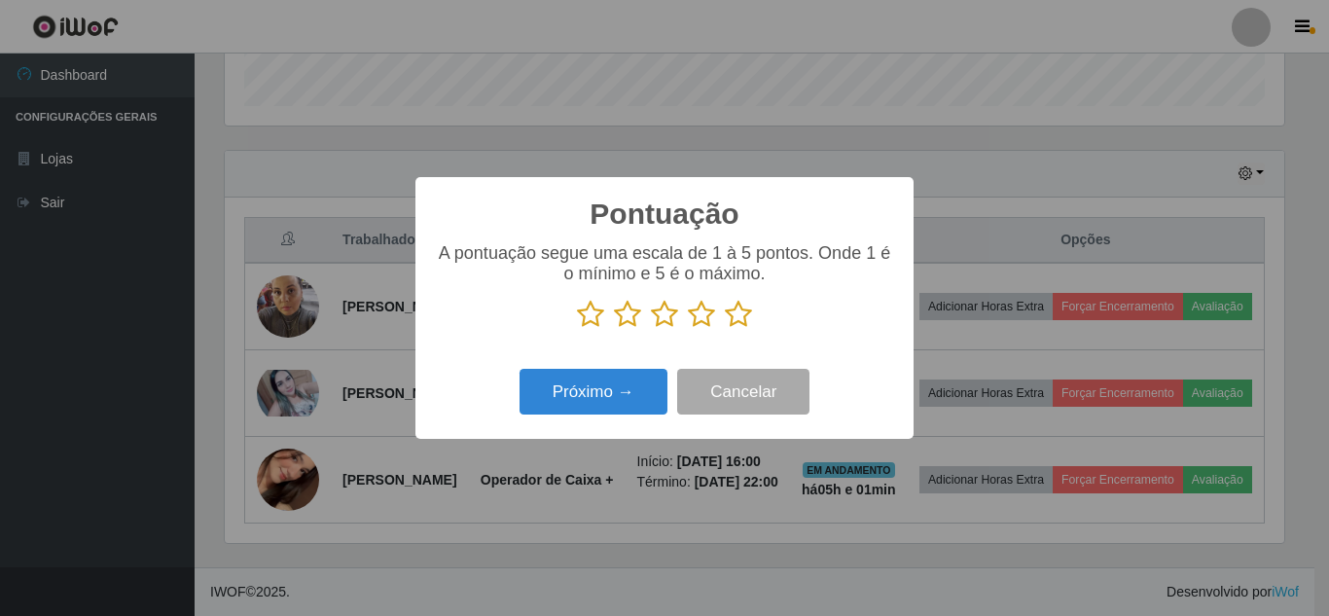
click at [743, 317] on icon at bounding box center [738, 314] width 27 height 29
click at [725, 329] on input "radio" at bounding box center [725, 329] width 0 height 0
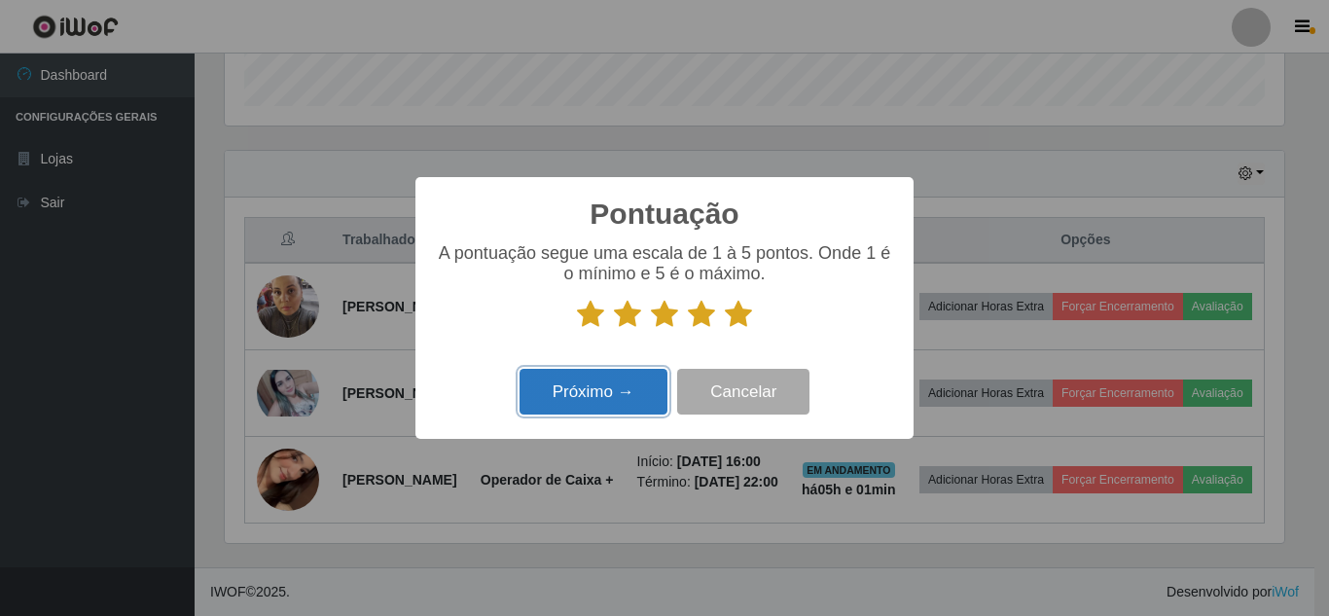
click at [599, 394] on button "Próximo →" at bounding box center [594, 392] width 148 height 46
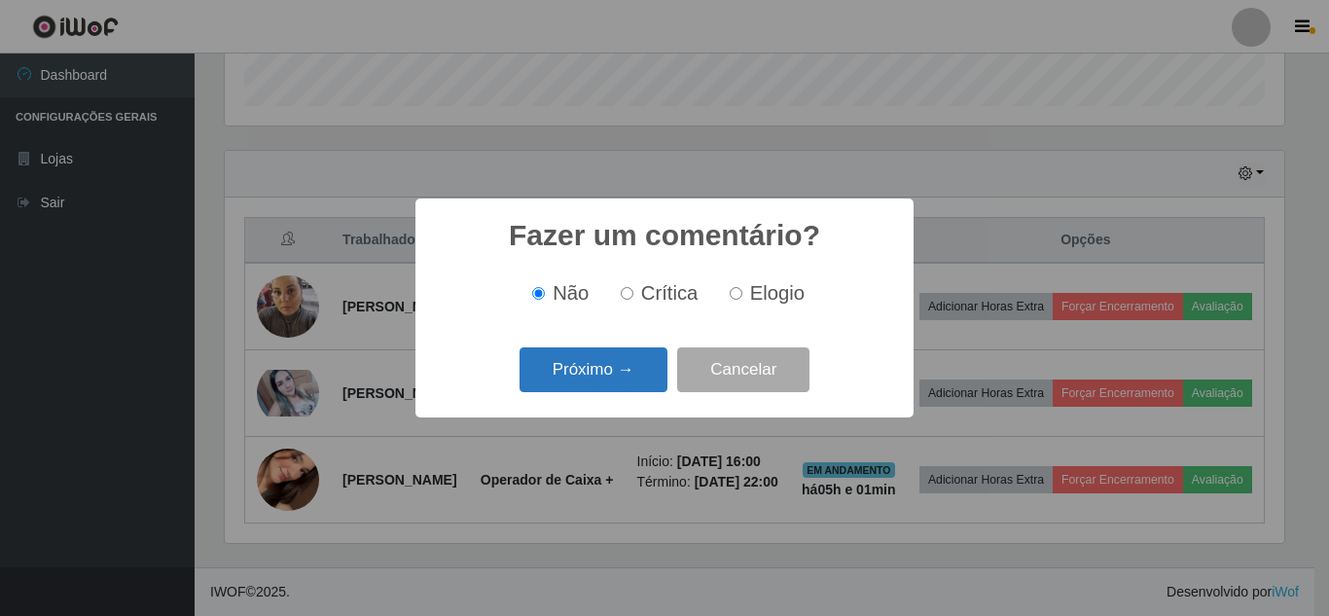
click at [599, 366] on button "Próximo →" at bounding box center [594, 370] width 148 height 46
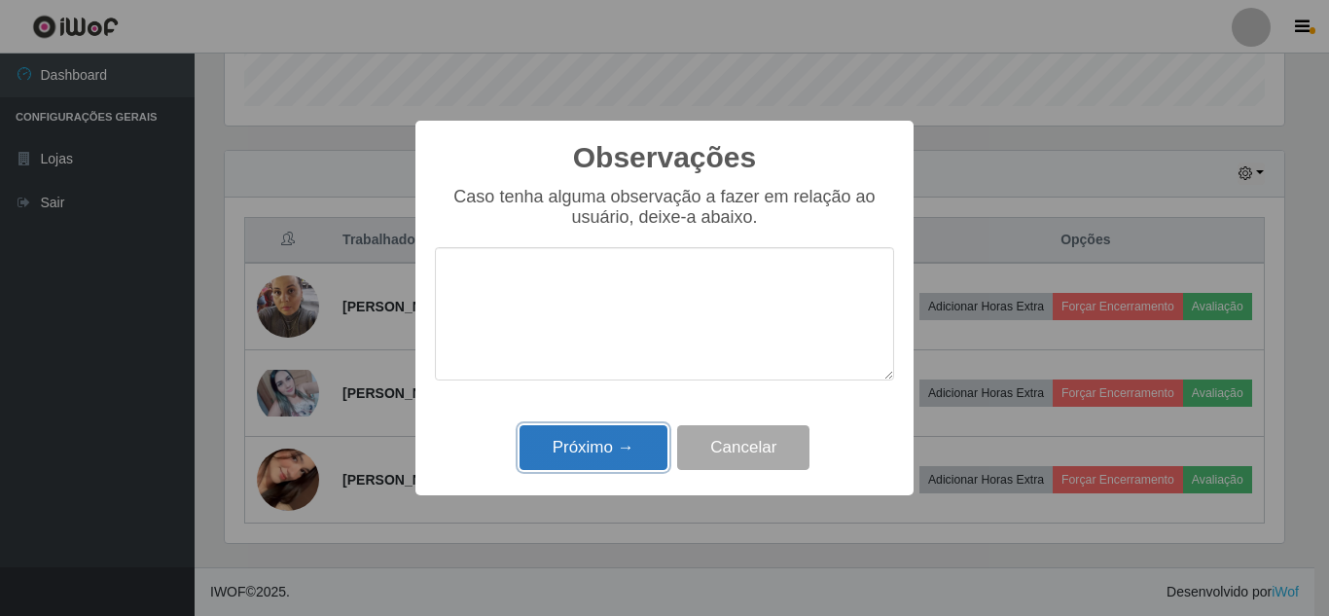
click at [595, 456] on button "Próximo →" at bounding box center [594, 448] width 148 height 46
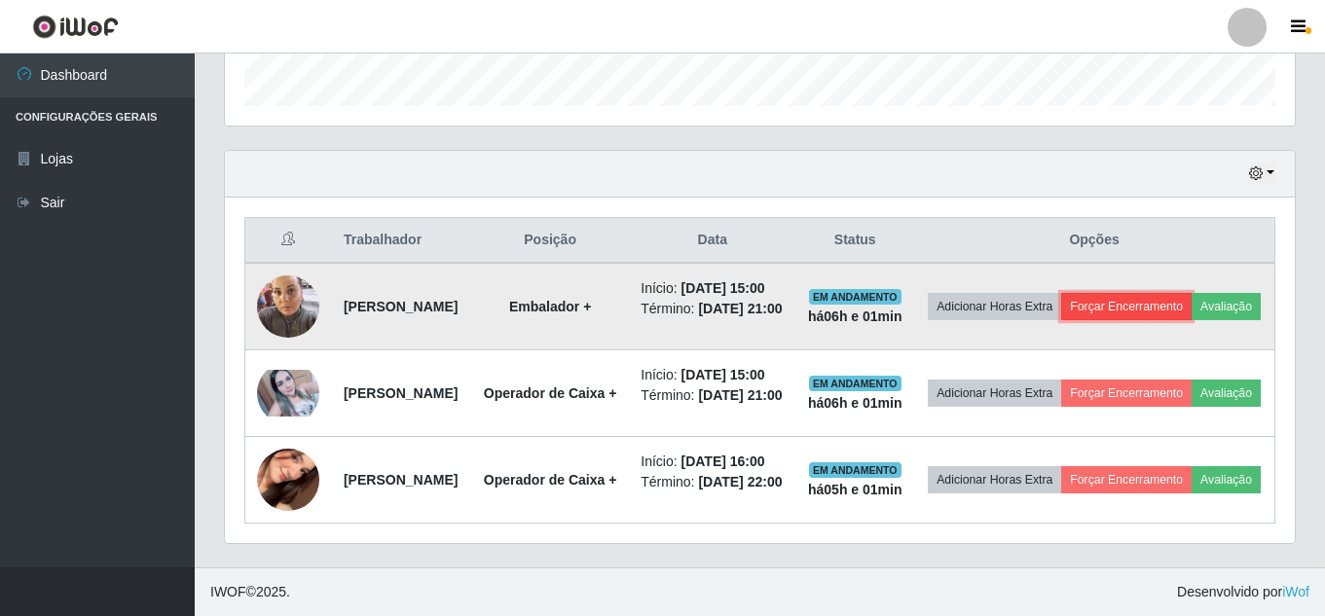
click at [1191, 293] on button "Forçar Encerramento" at bounding box center [1126, 306] width 130 height 27
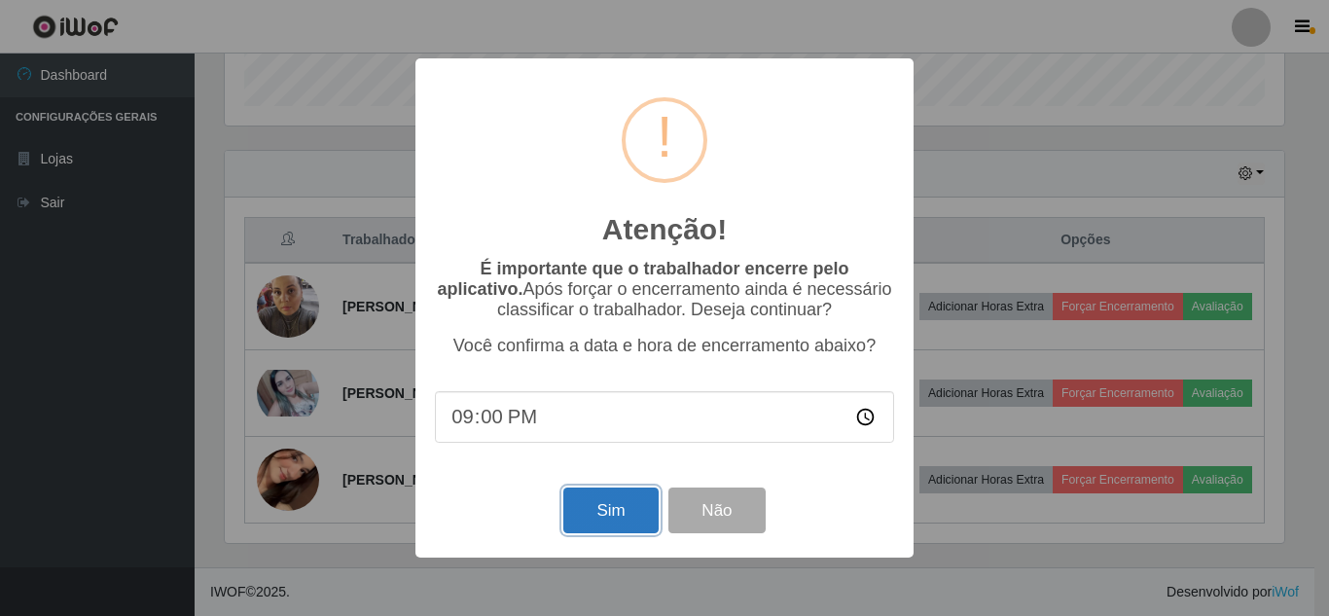
click at [629, 521] on button "Sim" at bounding box center [610, 511] width 94 height 46
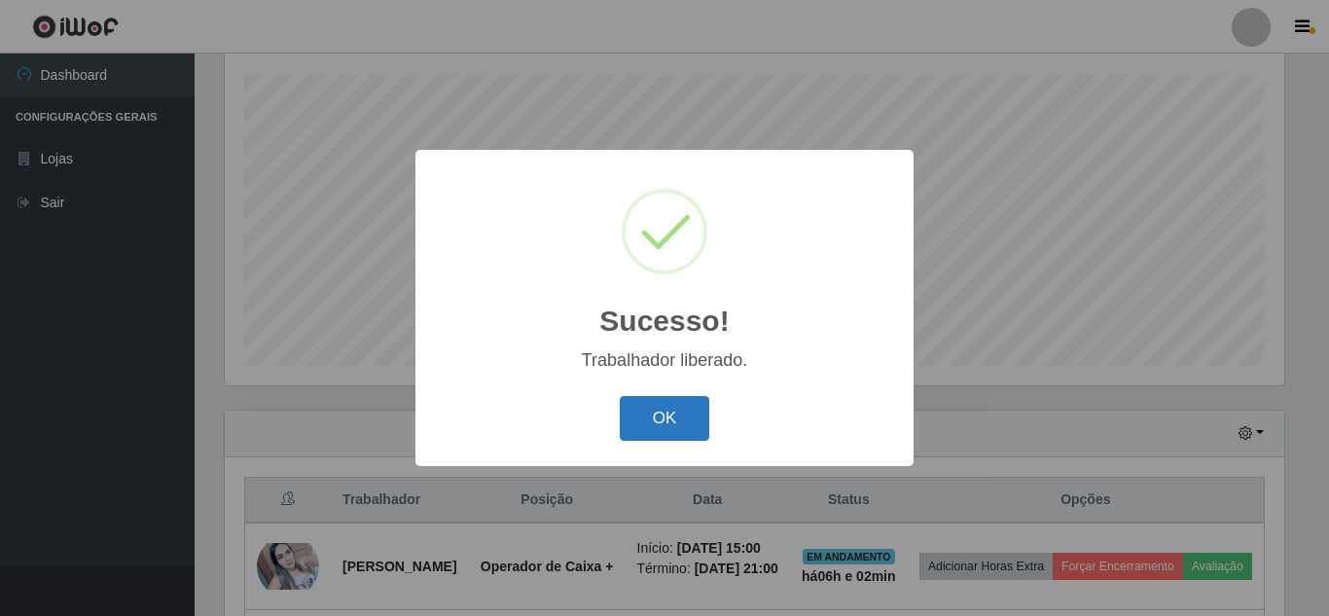
click at [688, 416] on button "OK" at bounding box center [665, 419] width 91 height 46
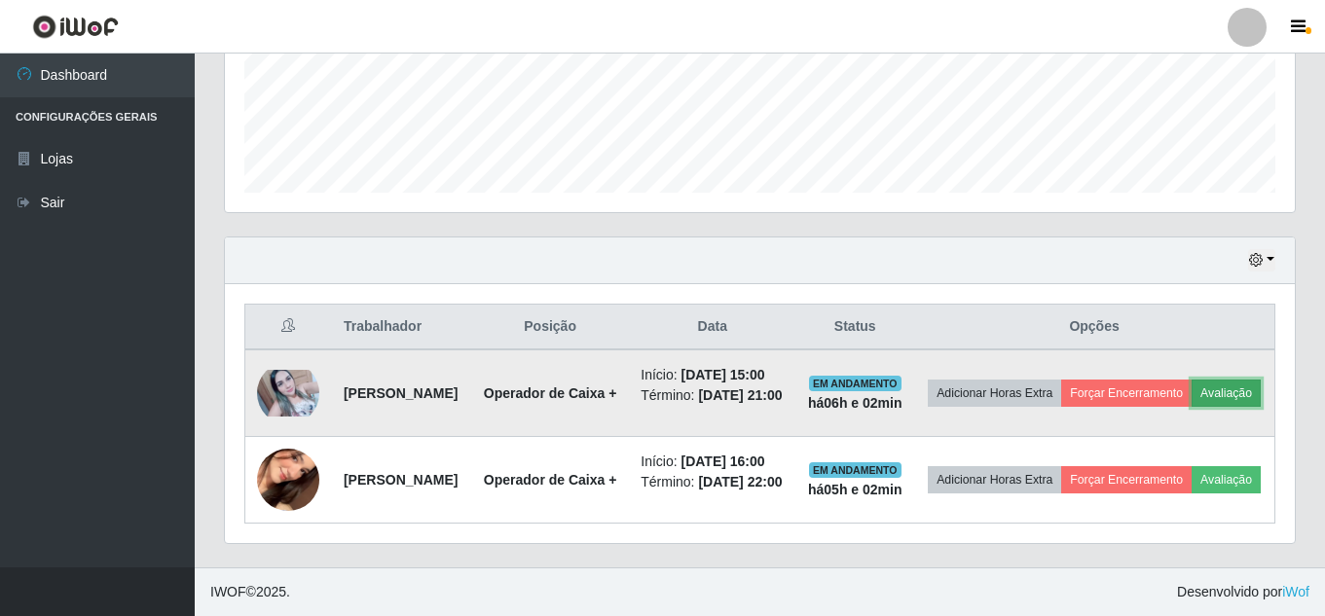
click at [1191, 407] on button "Avaliação" at bounding box center [1225, 393] width 69 height 27
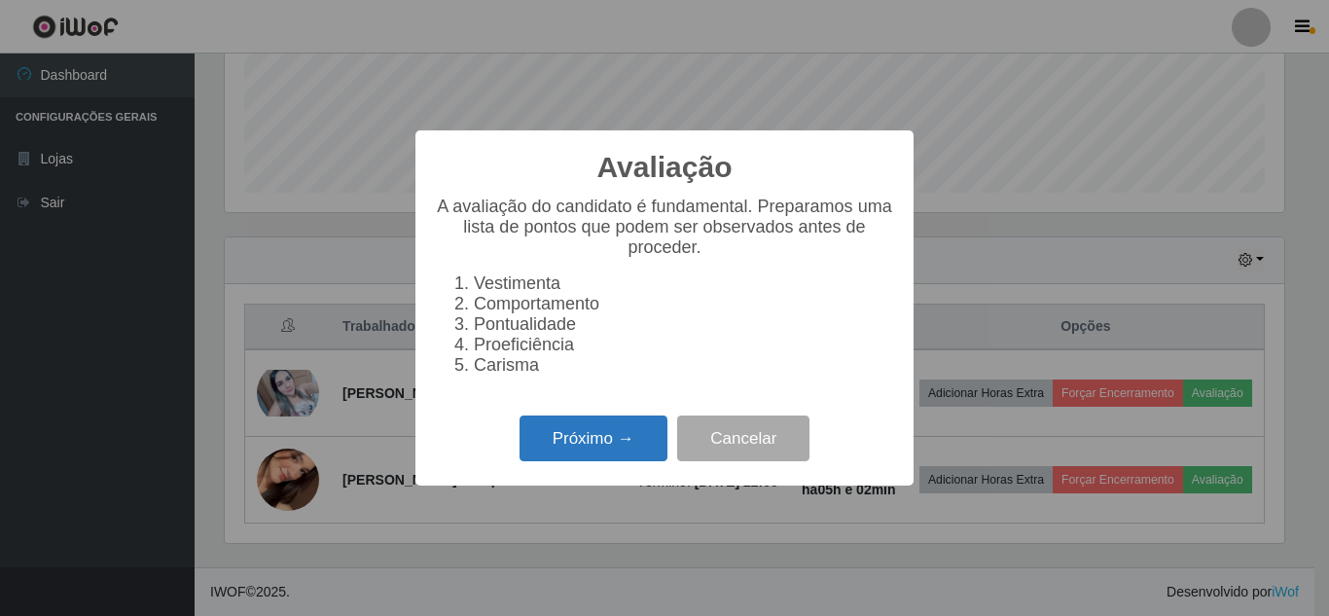
click at [638, 448] on button "Próximo →" at bounding box center [594, 439] width 148 height 46
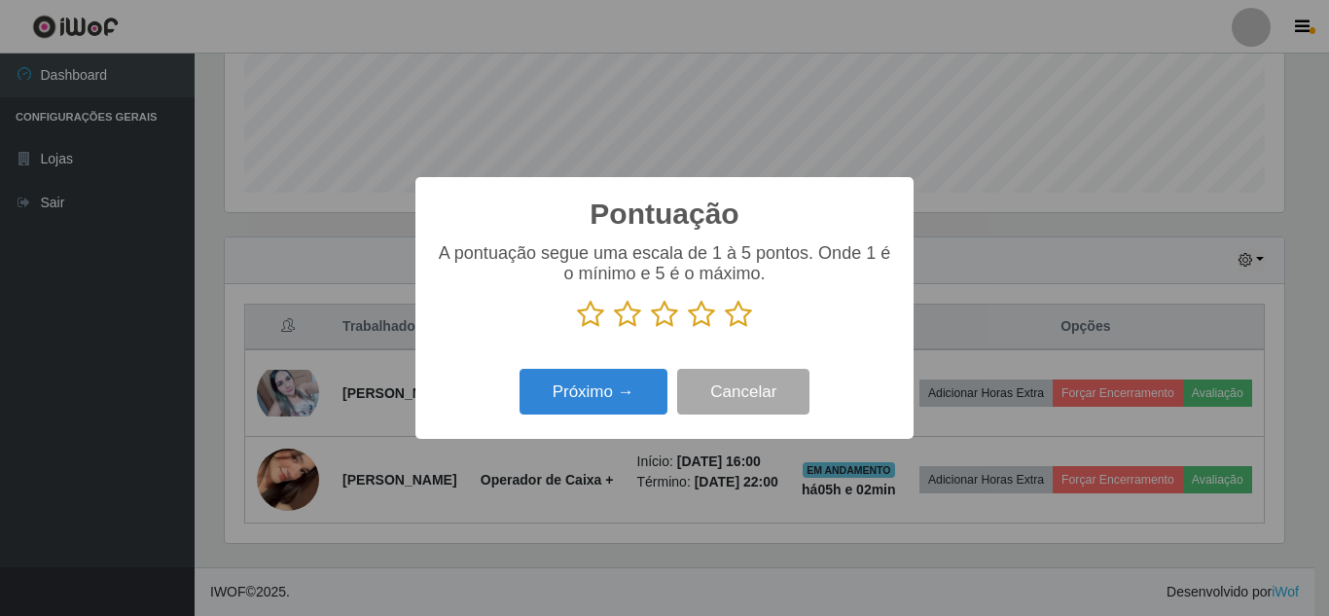
click at [740, 319] on icon at bounding box center [738, 314] width 27 height 29
click at [725, 329] on input "radio" at bounding box center [725, 329] width 0 height 0
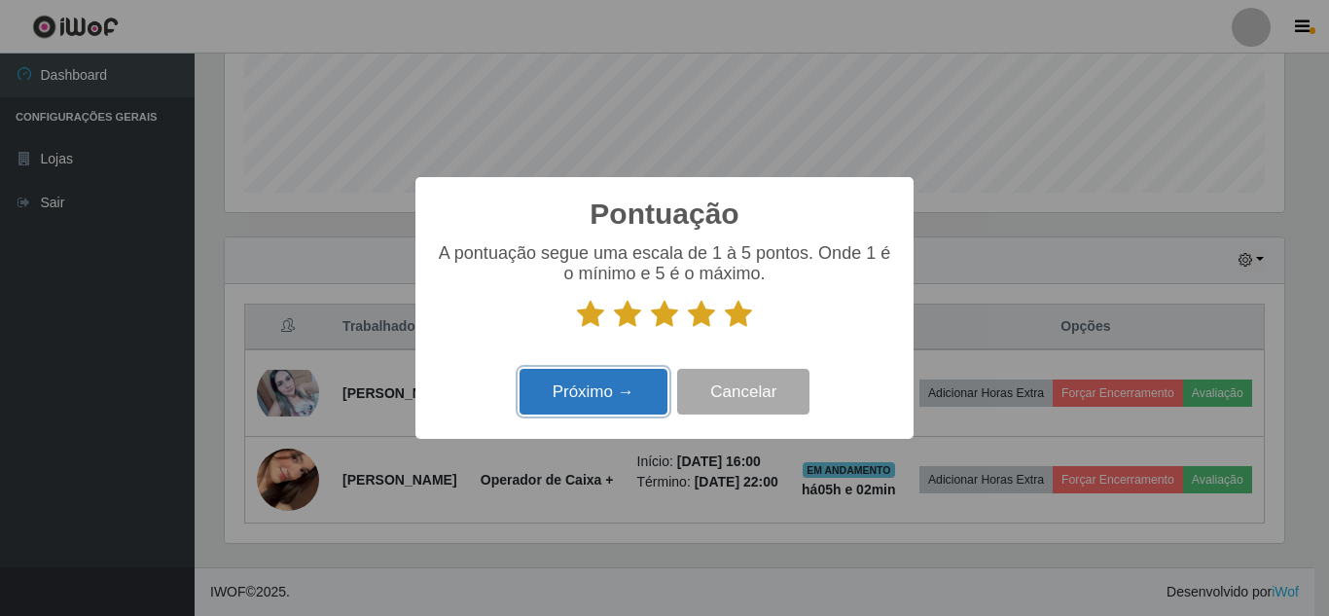
click at [604, 399] on button "Próximo →" at bounding box center [594, 392] width 148 height 46
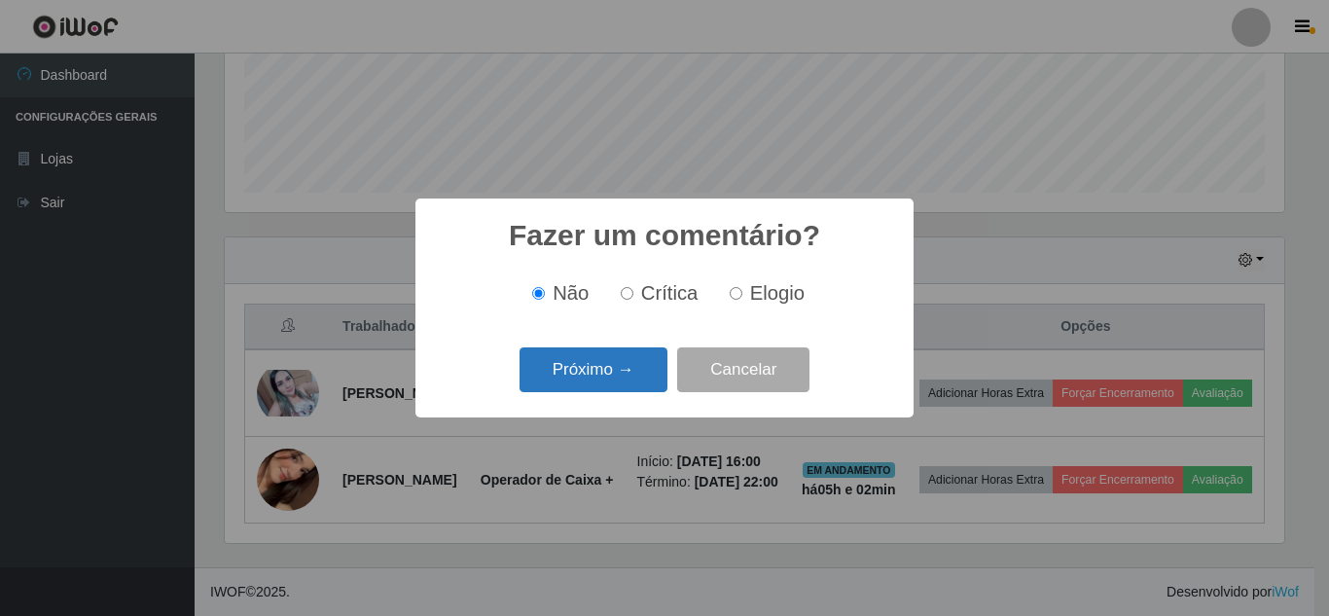
click at [611, 383] on button "Próximo →" at bounding box center [594, 370] width 148 height 46
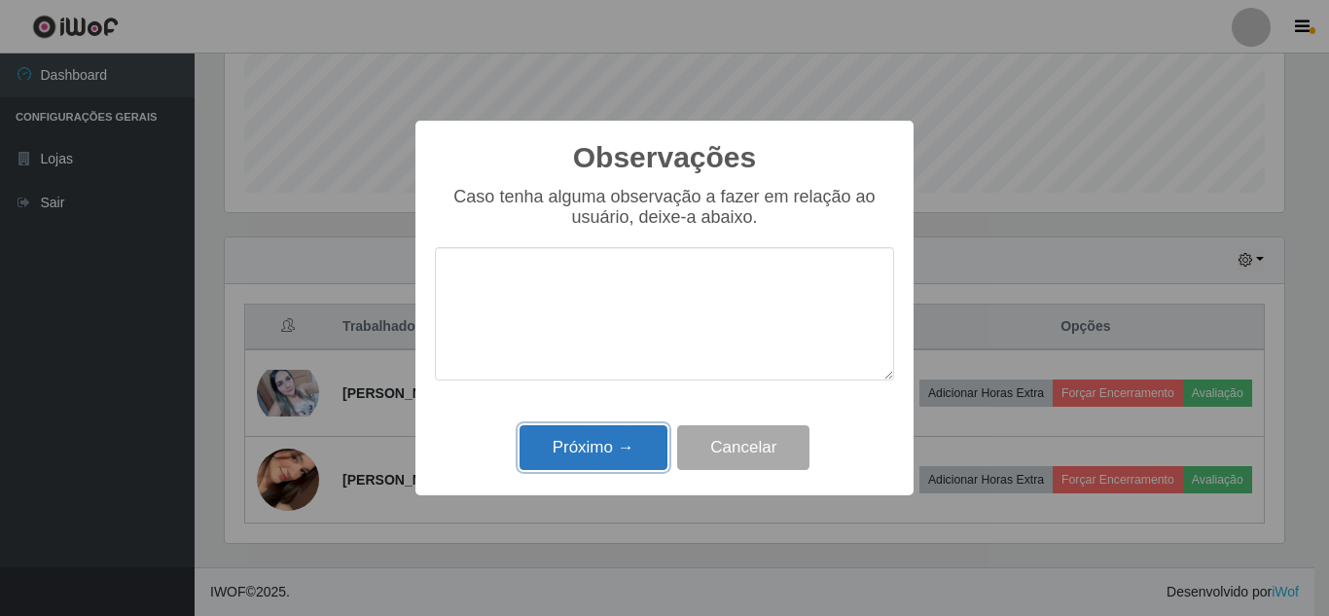
click at [610, 449] on button "Próximo →" at bounding box center [594, 448] width 148 height 46
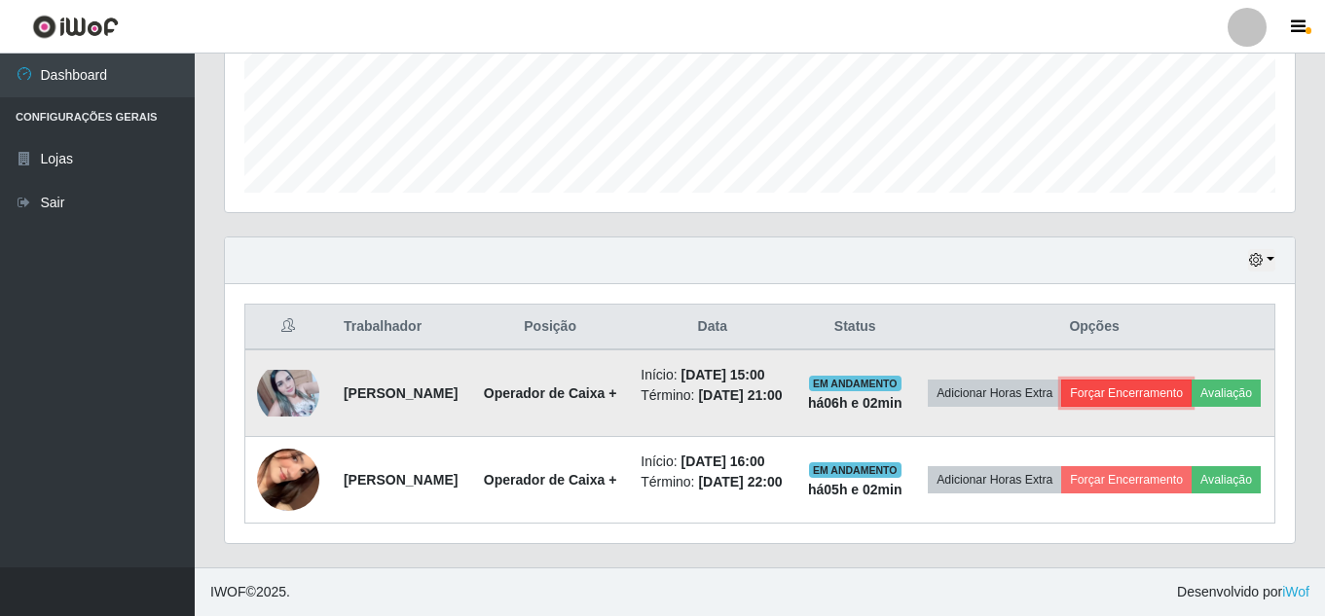
click at [1191, 380] on button "Forçar Encerramento" at bounding box center [1126, 393] width 130 height 27
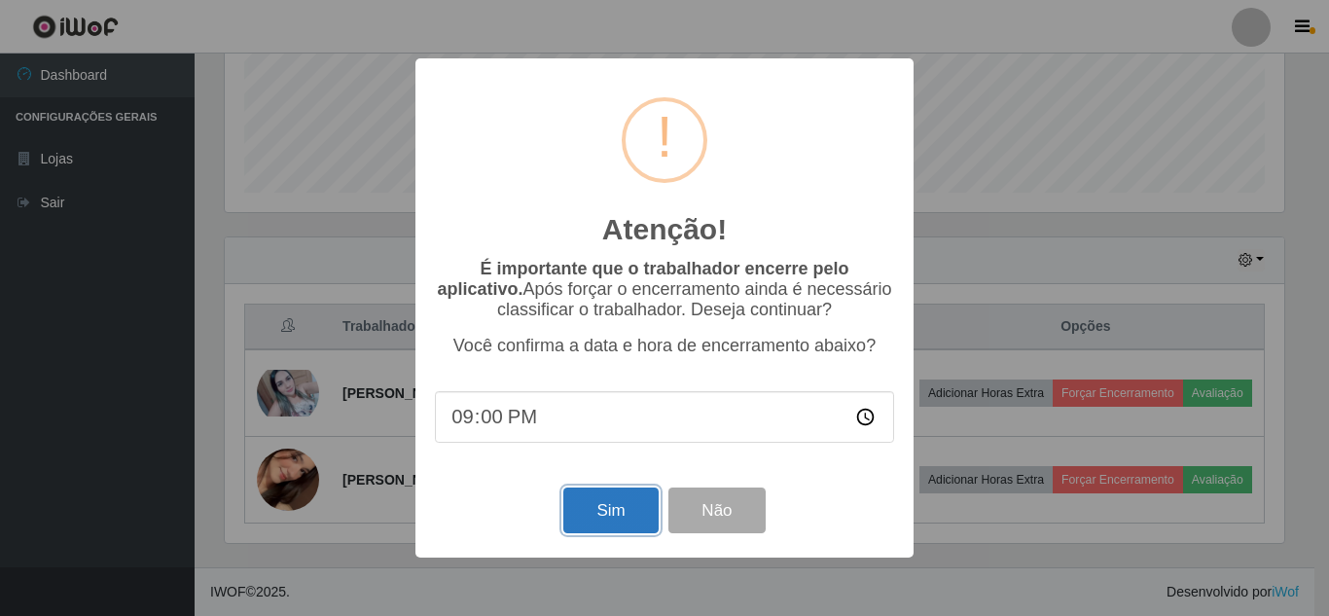
click at [612, 517] on button "Sim" at bounding box center [610, 511] width 94 height 46
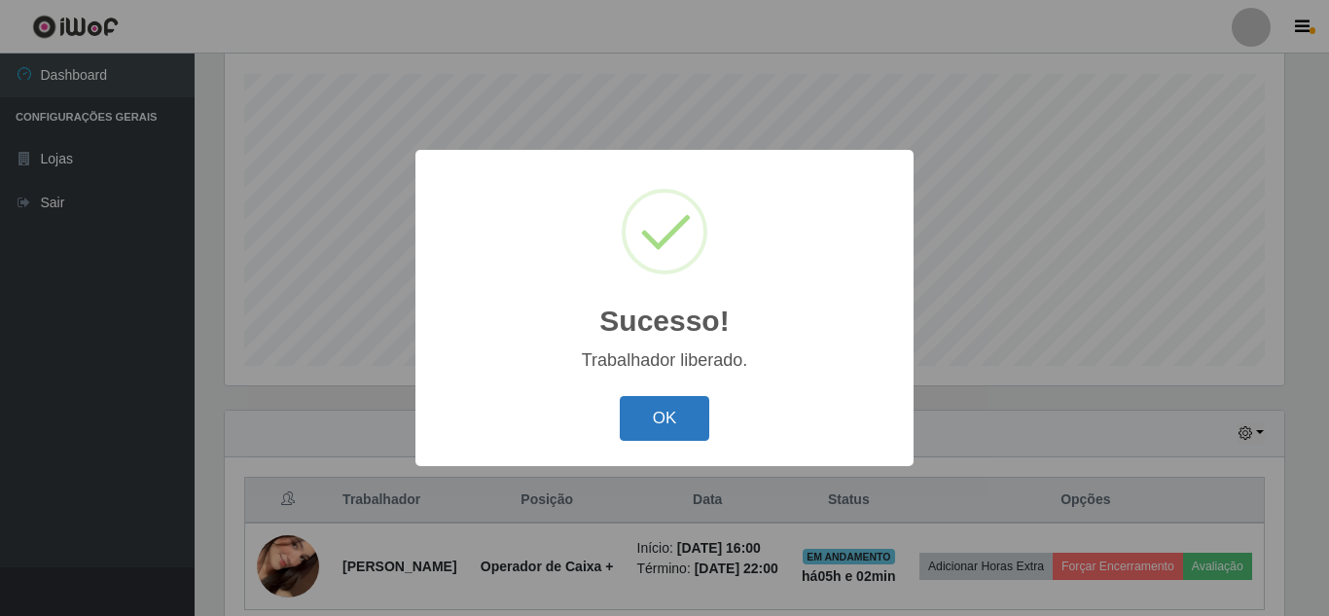
click at [685, 428] on button "OK" at bounding box center [665, 419] width 91 height 46
